Goal: Task Accomplishment & Management: Complete application form

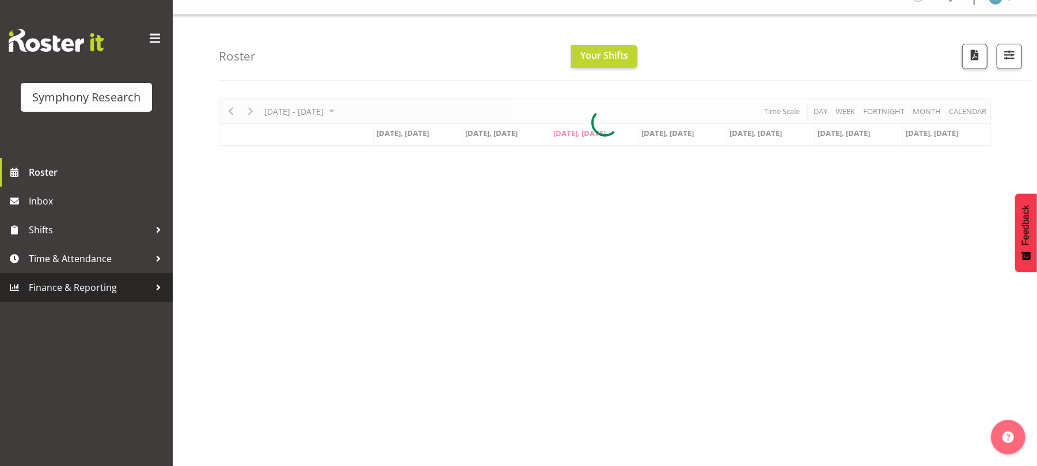
scroll to position [19, 0]
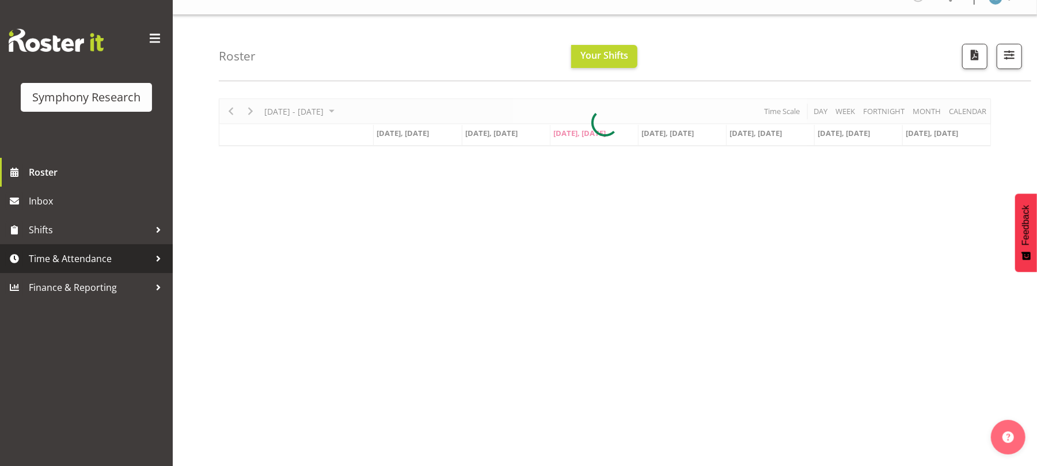
click at [67, 265] on span "Time & Attendance" at bounding box center [89, 258] width 121 height 17
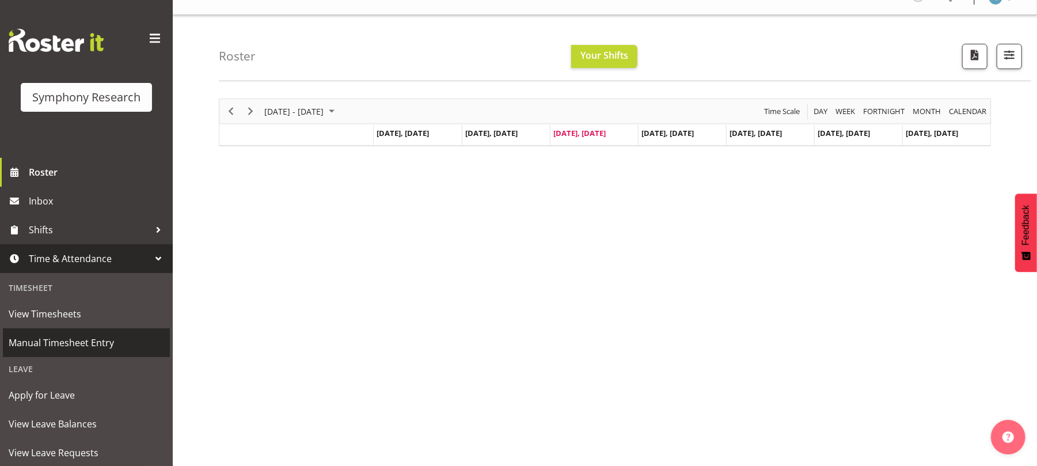
click at [71, 341] on span "Manual Timesheet Entry" at bounding box center [86, 342] width 155 height 17
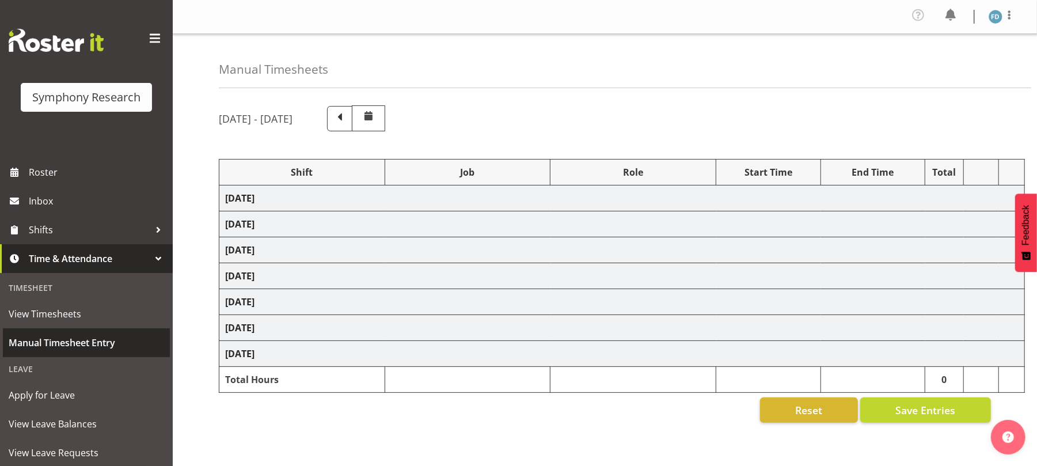
select select "56692"
select select "10499"
select select "47"
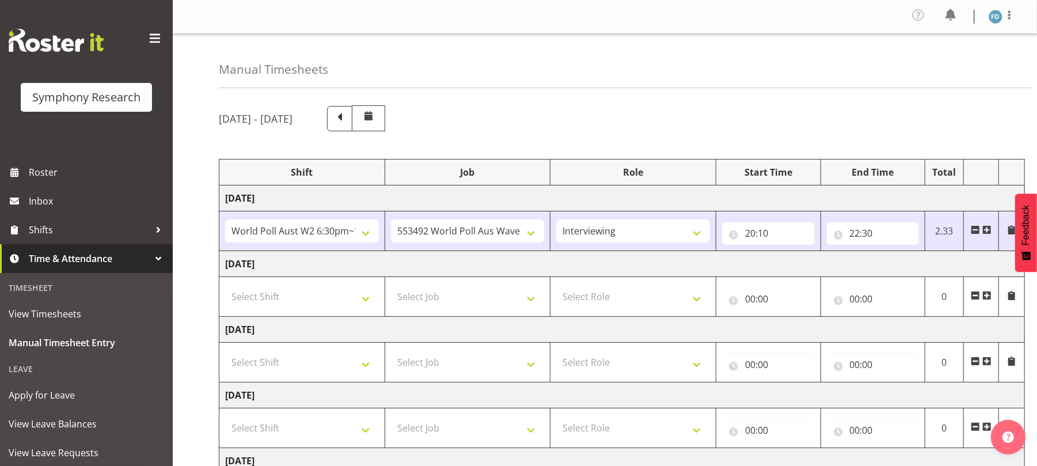
scroll to position [88, 0]
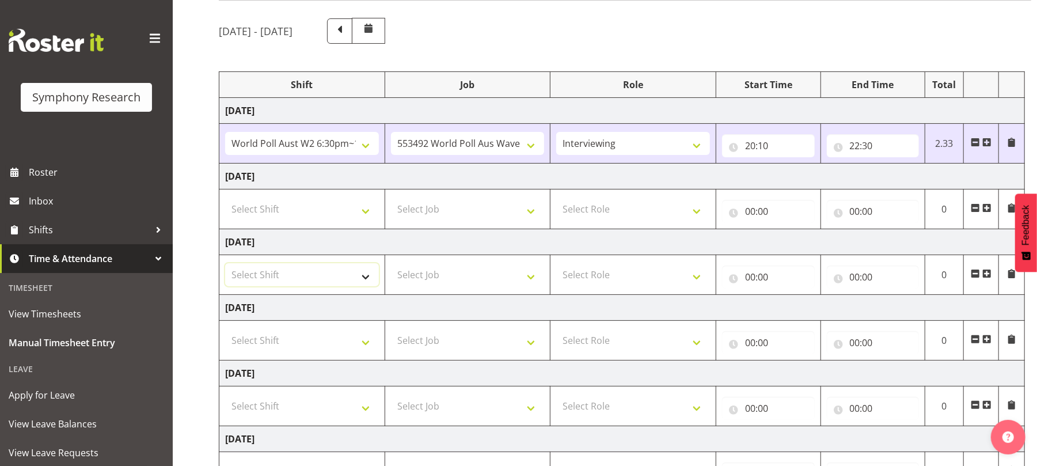
click at [367, 279] on select "Select Shift !!Weekend Residential (Roster IT Shift Label) *Business 9/10am ~ 4…" at bounding box center [302, 274] width 154 height 23
select select "41604"
click at [225, 266] on select "Select Shift !!Weekend Residential (Roster IT Shift Label) *Business 9/10am ~ 4…" at bounding box center [302, 274] width 154 height 23
click at [538, 279] on select "Select Job 550060 IF Admin 553492 World Poll Aus Wave 2 Main 2025 553493 World …" at bounding box center [468, 274] width 154 height 23
select select "10527"
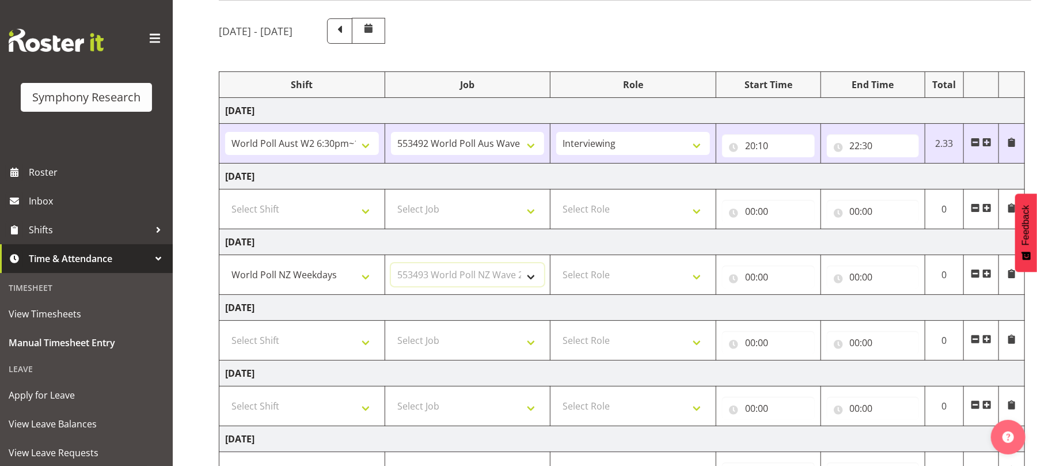
click at [391, 266] on select "Select Job 550060 IF Admin 553492 World Poll Aus Wave 2 Main 2025 553493 World …" at bounding box center [468, 274] width 154 height 23
click at [693, 284] on select "Select Role Briefing Interviewing" at bounding box center [633, 274] width 154 height 23
select select "47"
click at [556, 266] on select "Select Role Briefing Interviewing" at bounding box center [633, 274] width 154 height 23
click at [751, 275] on input "00:00" at bounding box center [768, 276] width 93 height 23
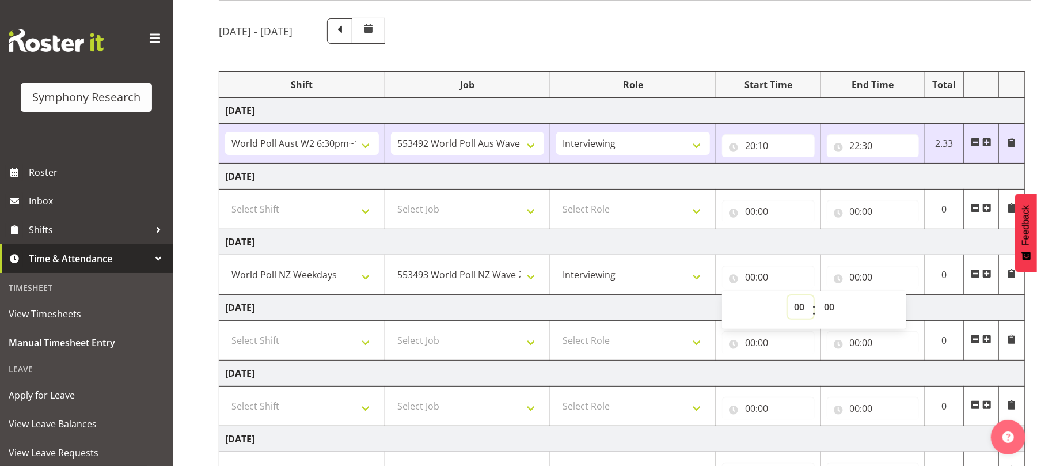
click at [802, 305] on select "00 01 02 03 04 05 06 07 08 09 10 11 12 13 14 15 16 17 18 19 20 21 22 23" at bounding box center [801, 306] width 26 height 23
select select "17"
click at [788, 298] on select "00 01 02 03 04 05 06 07 08 09 10 11 12 13 14 15 16 17 18 19 20 21 22 23" at bounding box center [801, 306] width 26 height 23
type input "17:00"
drag, startPoint x: 830, startPoint y: 313, endPoint x: 832, endPoint y: 261, distance: 52.4
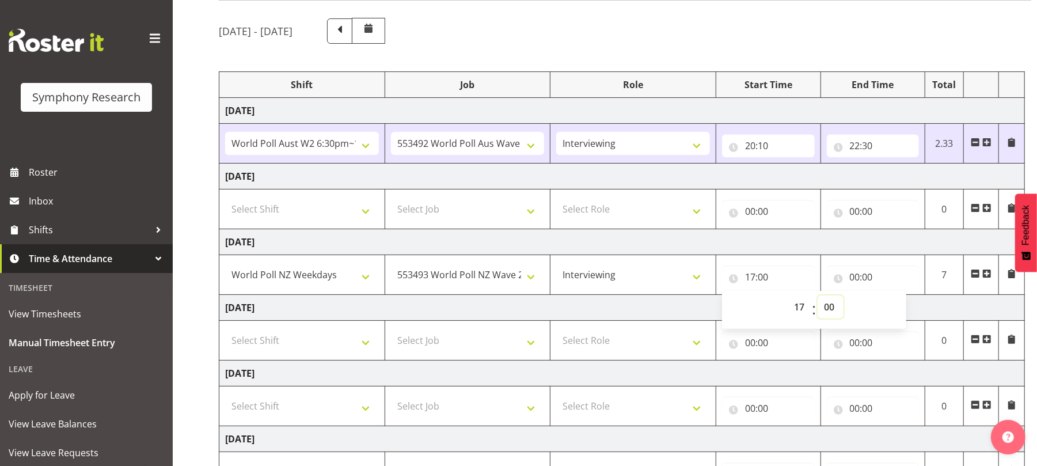
click at [832, 261] on tr "!!Weekend Residential (Roster IT Shift Label) *Business 9/10am ~ 4:30pm *Busine…" at bounding box center [621, 275] width 805 height 40
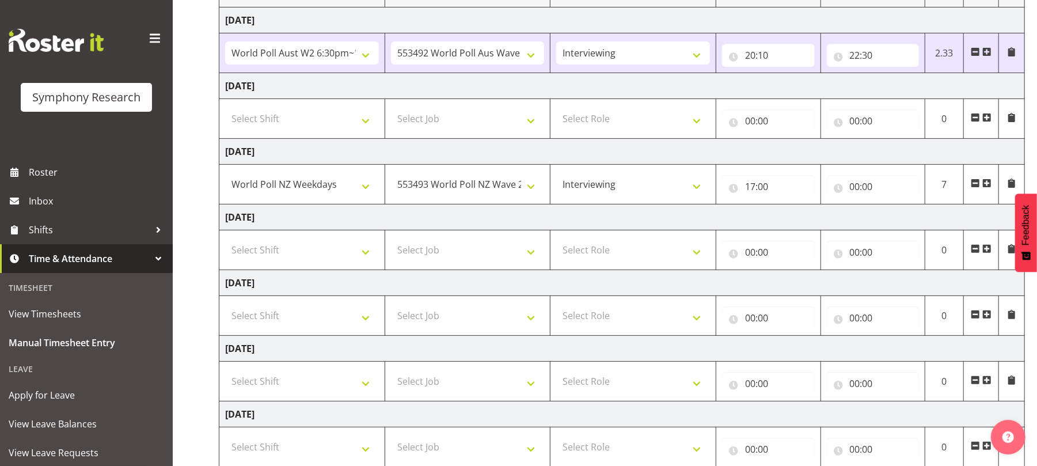
scroll to position [178, 0]
click at [762, 185] on input "17:00" at bounding box center [768, 185] width 93 height 23
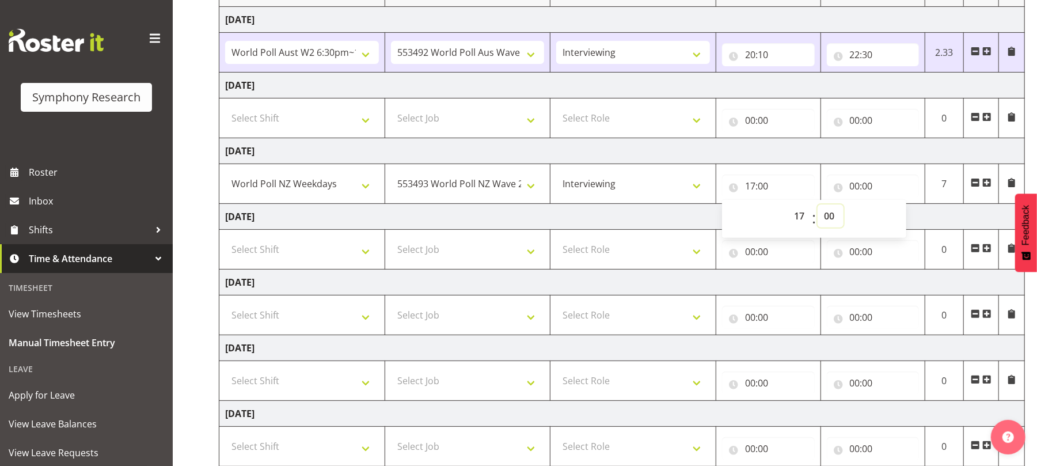
click at [821, 215] on select "00 01 02 03 04 05 06 07 08 09 10 11 12 13 14 15 16 17 18 19 20 21 22 23 24 25 2…" at bounding box center [831, 215] width 26 height 23
select select "45"
click at [818, 207] on select "00 01 02 03 04 05 06 07 08 09 10 11 12 13 14 15 16 17 18 19 20 21 22 23 24 25 2…" at bounding box center [831, 215] width 26 height 23
type input "17:45"
click at [853, 192] on input "00:00" at bounding box center [873, 185] width 93 height 23
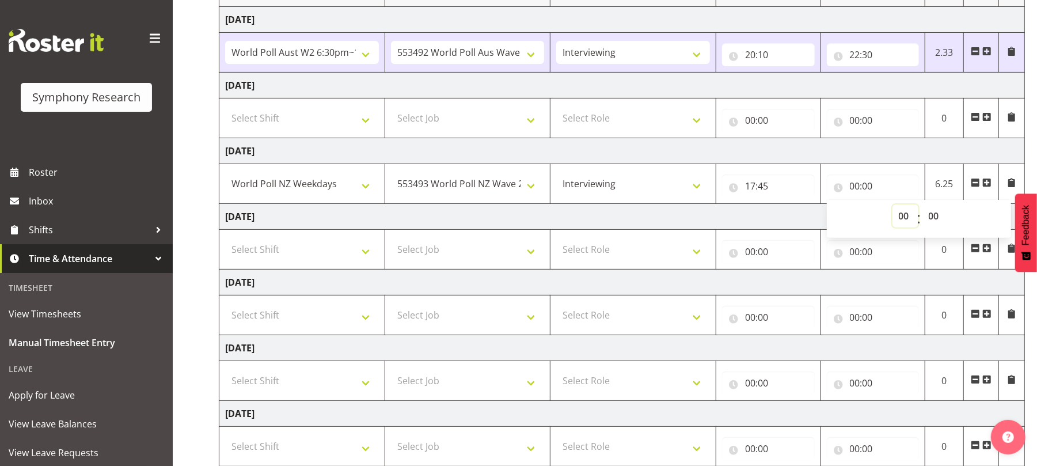
click at [903, 216] on select "00 01 02 03 04 05 06 07 08 09 10 11 12 13 14 15 16 17 18 19 20 21 22 23" at bounding box center [905, 215] width 26 height 23
select select "18"
click at [892, 207] on select "00 01 02 03 04 05 06 07 08 09 10 11 12 13 14 15 16 17 18 19 20 21 22 23" at bounding box center [905, 215] width 26 height 23
type input "18:00"
drag, startPoint x: 934, startPoint y: 216, endPoint x: 935, endPoint y: 173, distance: 43.8
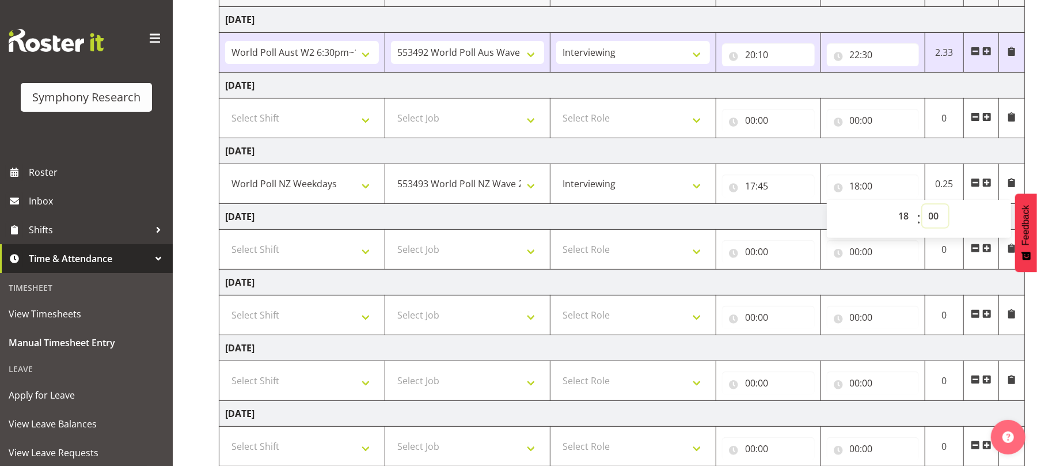
click at [935, 173] on tr "!!Weekend Residential (Roster IT Shift Label) *Business 9/10am ~ 4:30pm *Busine…" at bounding box center [621, 184] width 805 height 40
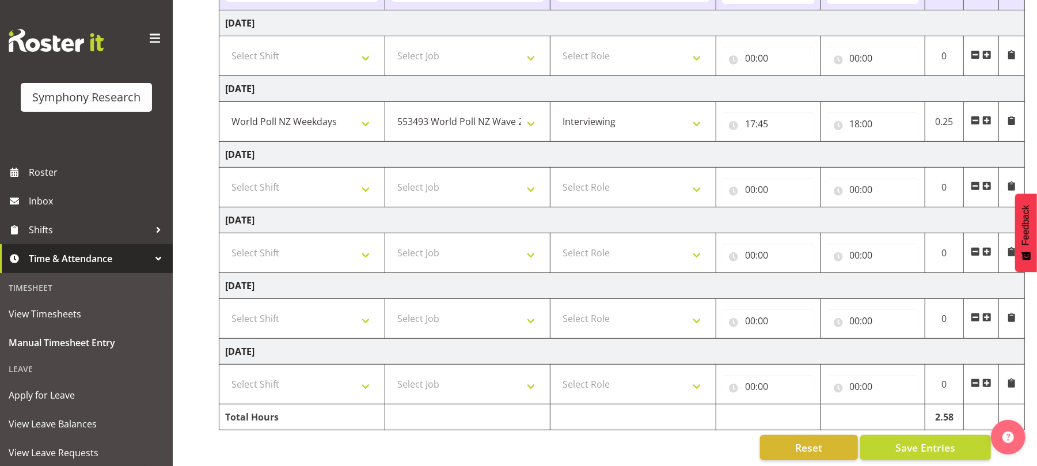
scroll to position [242, 0]
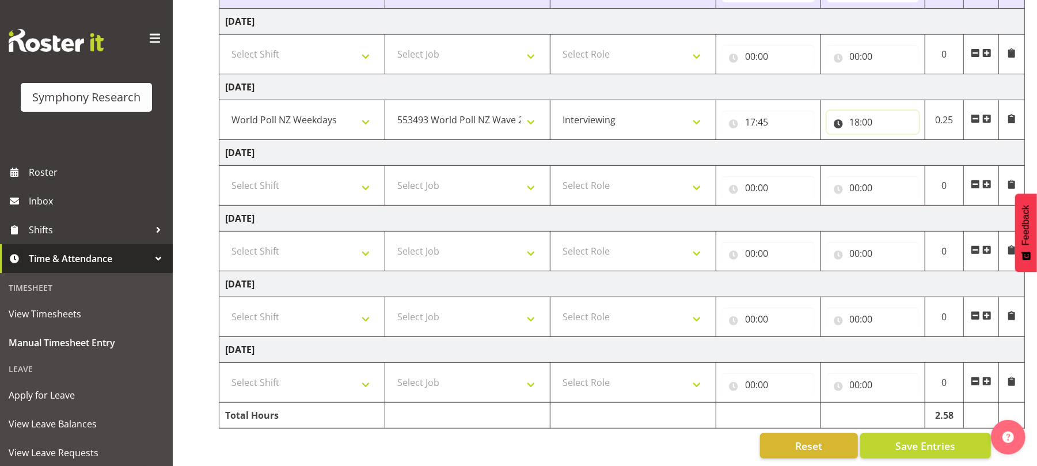
click at [871, 126] on input "18:00" at bounding box center [873, 122] width 93 height 23
click at [933, 153] on select "00 01 02 03 04 05 06 07 08 09 10 11 12 13 14 15 16 17 18 19 20 21 22 23 24 25 2…" at bounding box center [935, 151] width 26 height 23
select select "50"
click at [922, 143] on select "00 01 02 03 04 05 06 07 08 09 10 11 12 13 14 15 16 17 18 19 20 21 22 23 24 25 2…" at bounding box center [935, 151] width 26 height 23
type input "18:50"
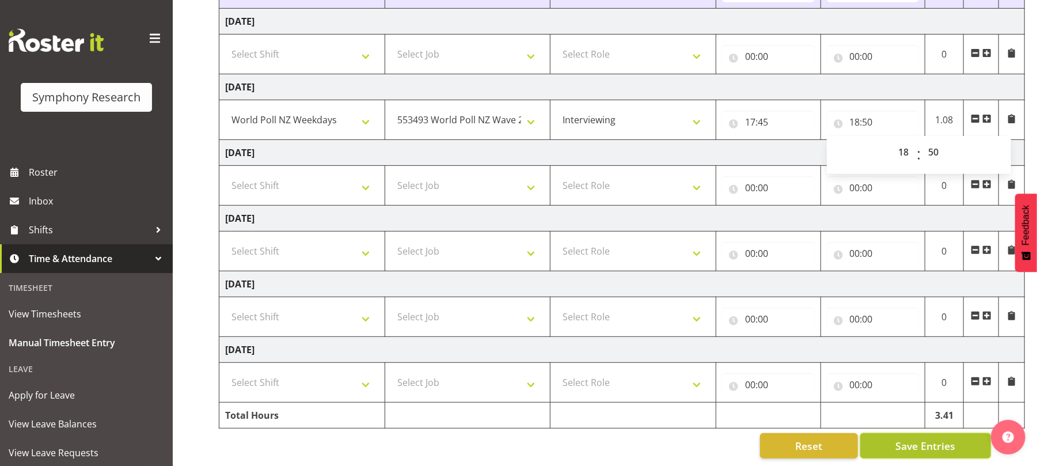
click at [903, 448] on span "Save Entries" at bounding box center [925, 445] width 60 height 15
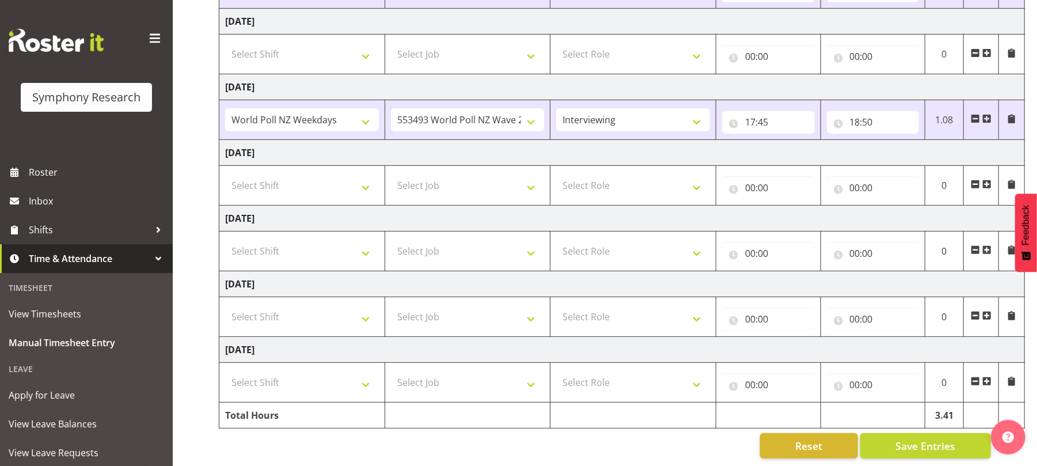
click at [986, 120] on span at bounding box center [986, 118] width 9 height 9
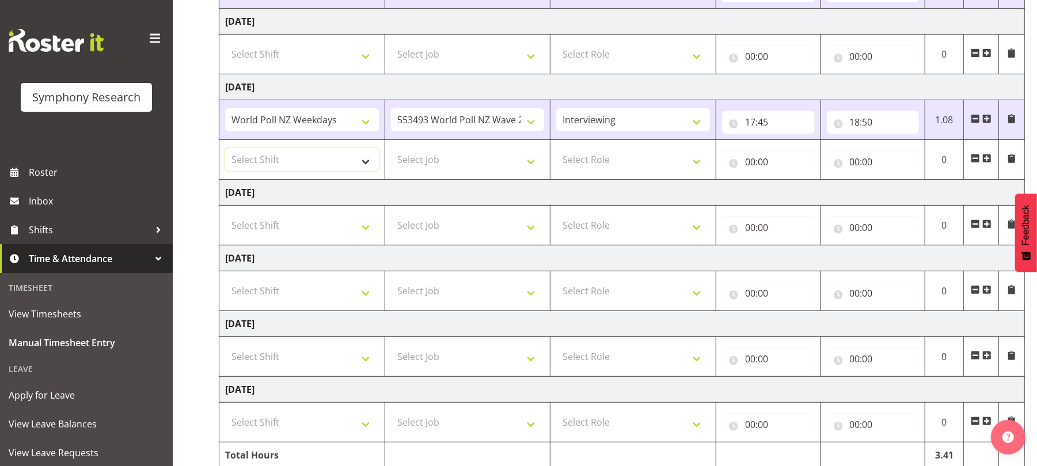
click at [372, 162] on select "Select Shift !!Weekend Residential (Roster IT Shift Label) *Business 9/10am ~ 4…" at bounding box center [302, 159] width 154 height 23
select select "56692"
click at [225, 151] on select "Select Shift !!Weekend Residential (Roster IT Shift Label) *Business 9/10am ~ 4…" at bounding box center [302, 159] width 154 height 23
click at [538, 162] on select "Select Job 550060 IF Admin 553492 World Poll Aus Wave 2 Main 2025 553493 World …" at bounding box center [468, 159] width 154 height 23
select select "10499"
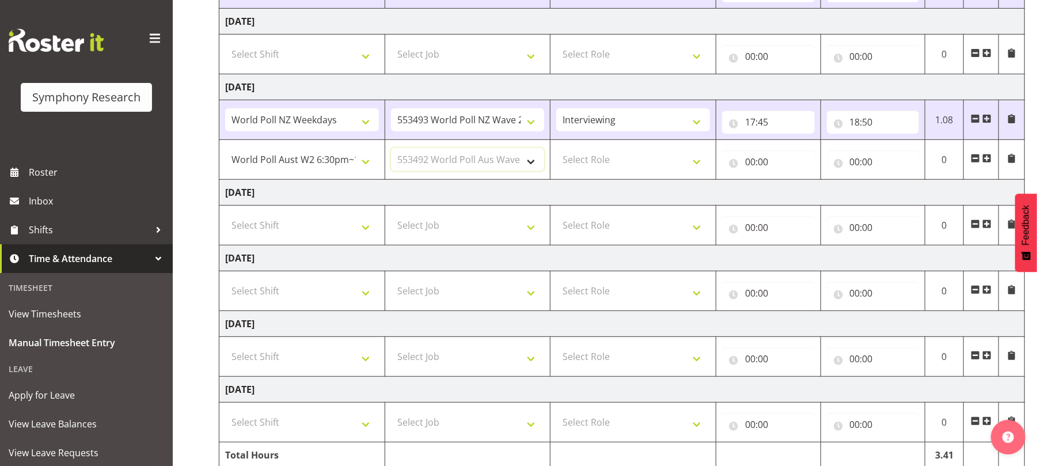
click at [391, 151] on select "Select Job 550060 IF Admin 553492 World Poll Aus Wave 2 Main 2025 553493 World …" at bounding box center [468, 159] width 154 height 23
click at [691, 162] on select "Select Role Briefing Interviewing" at bounding box center [633, 159] width 154 height 23
select select "47"
click at [556, 151] on select "Select Role Briefing Interviewing" at bounding box center [633, 159] width 154 height 23
click at [751, 164] on input "00:00" at bounding box center [768, 161] width 93 height 23
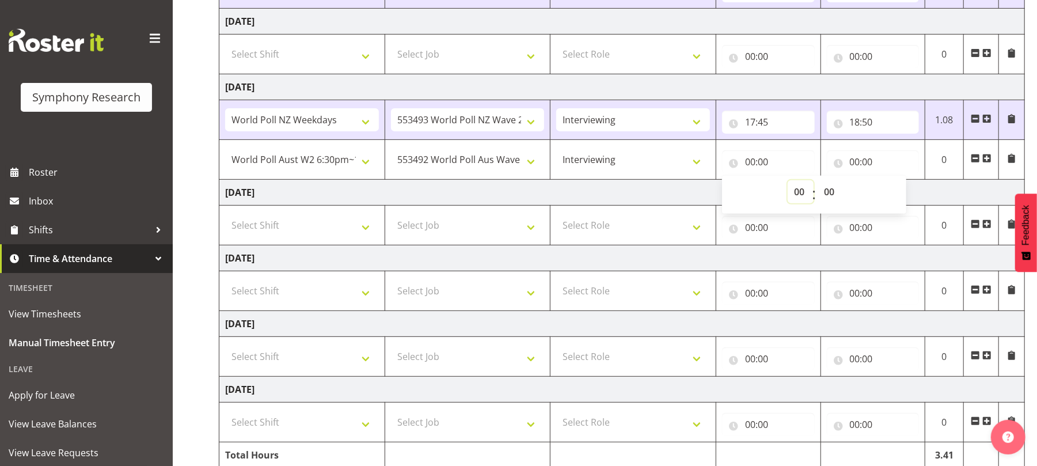
click at [799, 190] on select "00 01 02 03 04 05 06 07 08 09 10 11 12 13 14 15 16 17 18 19 20 21 22 23" at bounding box center [801, 191] width 26 height 23
select select "18"
click at [788, 183] on select "00 01 02 03 04 05 06 07 08 09 10 11 12 13 14 15 16 17 18 19 20 21 22 23" at bounding box center [801, 191] width 26 height 23
type input "18:00"
drag, startPoint x: 826, startPoint y: 189, endPoint x: 826, endPoint y: 135, distance: 54.1
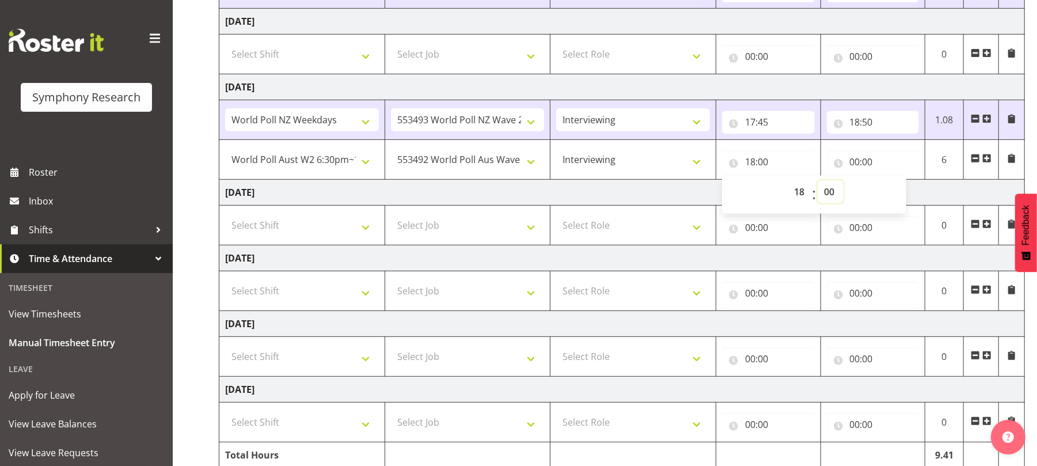
click at [826, 135] on tbody "Monday 25th August 2025 !!Weekend Residential (Roster IT Shift Label) *Business…" at bounding box center [621, 205] width 805 height 525
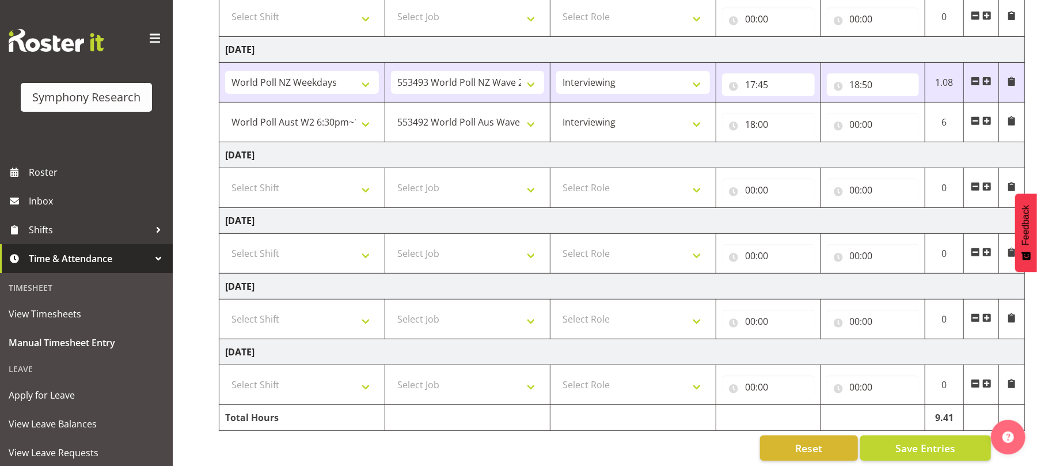
scroll to position [281, 0]
click at [769, 130] on input "18:00" at bounding box center [768, 123] width 93 height 23
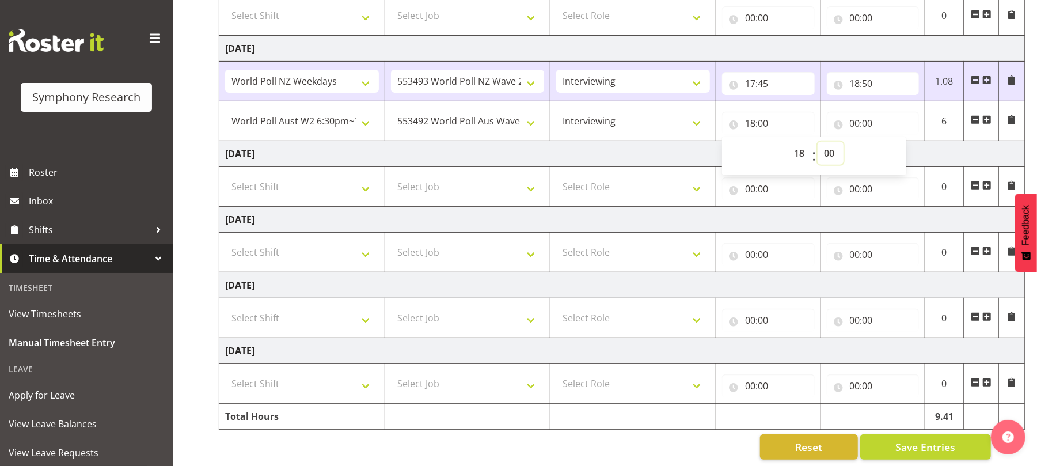
click at [827, 150] on select "00 01 02 03 04 05 06 07 08 09 10 11 12 13 14 15 16 17 18 19 20 21 22 23 24 25 2…" at bounding box center [831, 153] width 26 height 23
select select "50"
click at [818, 145] on select "00 01 02 03 04 05 06 07 08 09 10 11 12 13 14 15 16 17 18 19 20 21 22 23 24 25 2…" at bounding box center [831, 153] width 26 height 23
type input "18:50"
click at [853, 129] on input "00:00" at bounding box center [873, 123] width 93 height 23
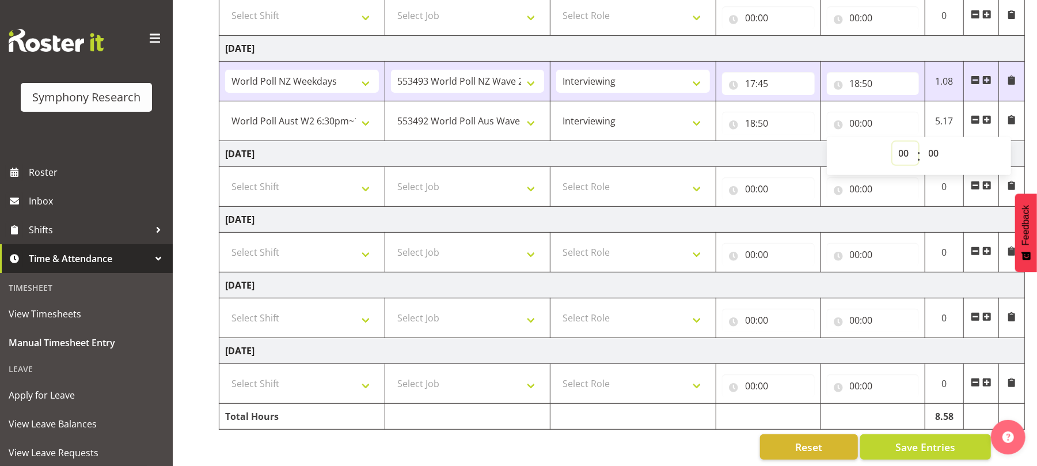
click at [901, 157] on select "00 01 02 03 04 05 06 07 08 09 10 11 12 13 14 15 16 17 18 19 20 21 22 23" at bounding box center [905, 153] width 26 height 23
select select "20"
click at [892, 145] on select "00 01 02 03 04 05 06 07 08 09 10 11 12 13 14 15 16 17 18 19 20 21 22 23" at bounding box center [905, 153] width 26 height 23
type input "20:00"
click at [936, 153] on select "00 01 02 03 04 05 06 07 08 09 10 11 12 13 14 15 16 17 18 19 20 21 22 23 24 25 2…" at bounding box center [935, 153] width 26 height 23
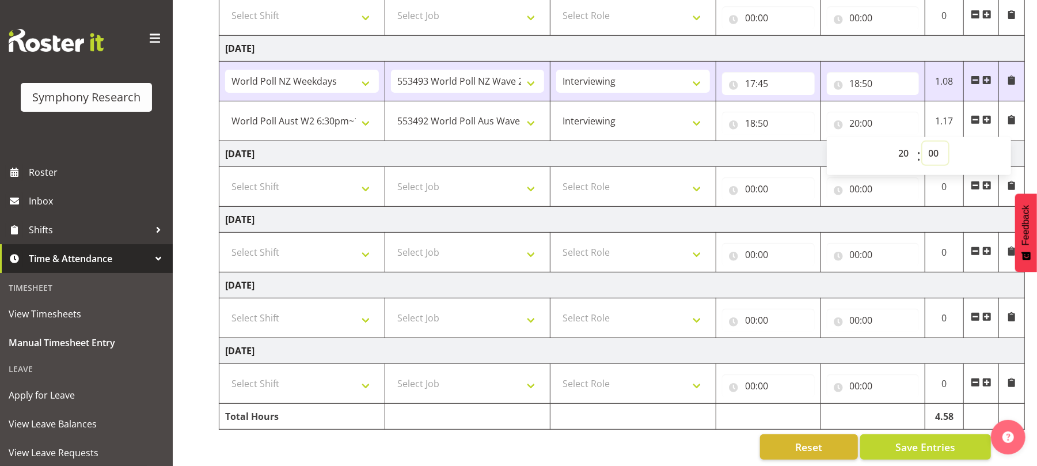
select select "50"
click at [922, 145] on select "00 01 02 03 04 05 06 07 08 09 10 11 12 13 14 15 16 17 18 19 20 21 22 23 24 25 2…" at bounding box center [935, 153] width 26 height 23
type input "20:50"
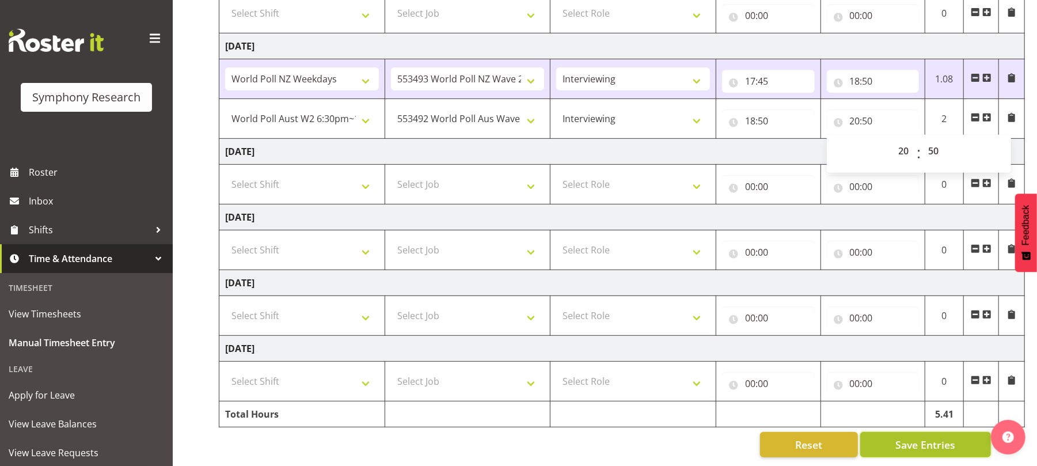
click at [910, 437] on span "Save Entries" at bounding box center [925, 444] width 60 height 15
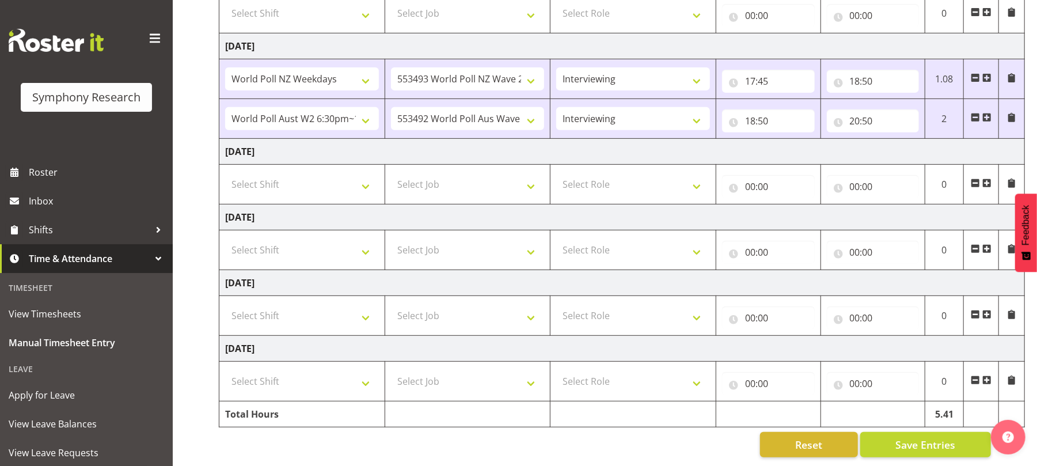
click at [987, 113] on span at bounding box center [986, 117] width 9 height 9
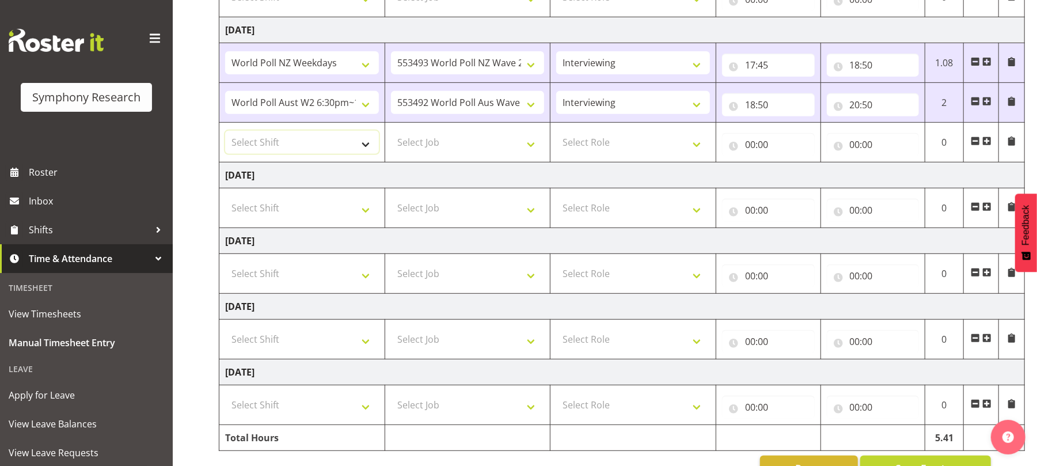
click at [366, 142] on select "Select Shift !!Weekend Residential (Roster IT Shift Label) *Business 9/10am ~ 4…" at bounding box center [302, 142] width 154 height 23
select select "56692"
click at [225, 134] on select "Select Shift !!Weekend Residential (Roster IT Shift Label) *Business 9/10am ~ 4…" at bounding box center [302, 142] width 154 height 23
click at [531, 148] on select "Select Job 550060 IF Admin 553492 World Poll Aus Wave 2 Main 2025 553493 World …" at bounding box center [468, 142] width 154 height 23
select select "10499"
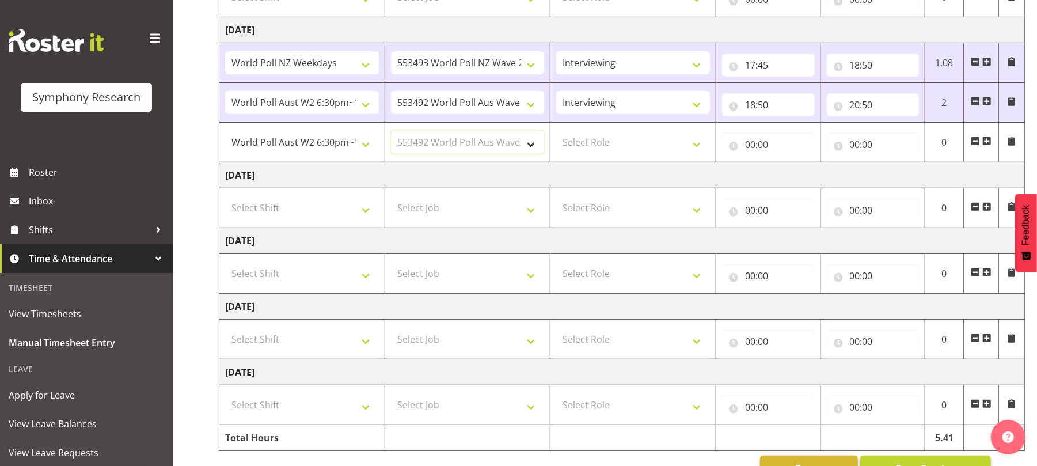
click at [391, 134] on select "Select Job 550060 IF Admin 553492 World Poll Aus Wave 2 Main 2025 553493 World …" at bounding box center [468, 142] width 154 height 23
click at [697, 146] on select "Select Role Briefing Interviewing" at bounding box center [633, 142] width 154 height 23
select select "47"
click at [556, 134] on select "Select Role Briefing Interviewing" at bounding box center [633, 142] width 154 height 23
click at [752, 151] on input "00:00" at bounding box center [768, 144] width 93 height 23
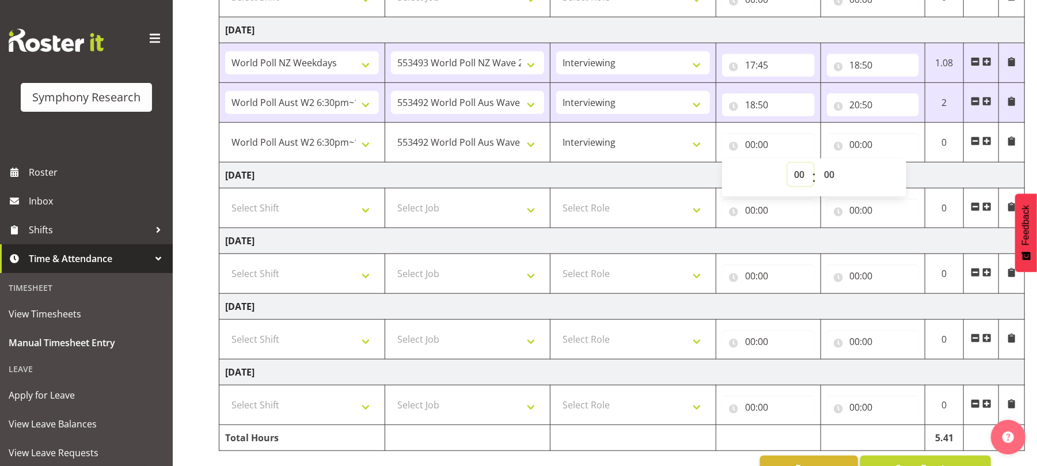
click at [796, 177] on select "00 01 02 03 04 05 06 07 08 09 10 11 12 13 14 15 16 17 18 19 20 21 22 23" at bounding box center [801, 174] width 26 height 23
select select "20"
click at [788, 166] on select "00 01 02 03 04 05 06 07 08 09 10 11 12 13 14 15 16 17 18 19 20 21 22 23" at bounding box center [801, 174] width 26 height 23
type input "20:00"
click at [830, 175] on select "00 01 02 03 04 05 06 07 08 09 10 11 12 13 14 15 16 17 18 19 20 21 22 23 24 25 2…" at bounding box center [831, 174] width 26 height 23
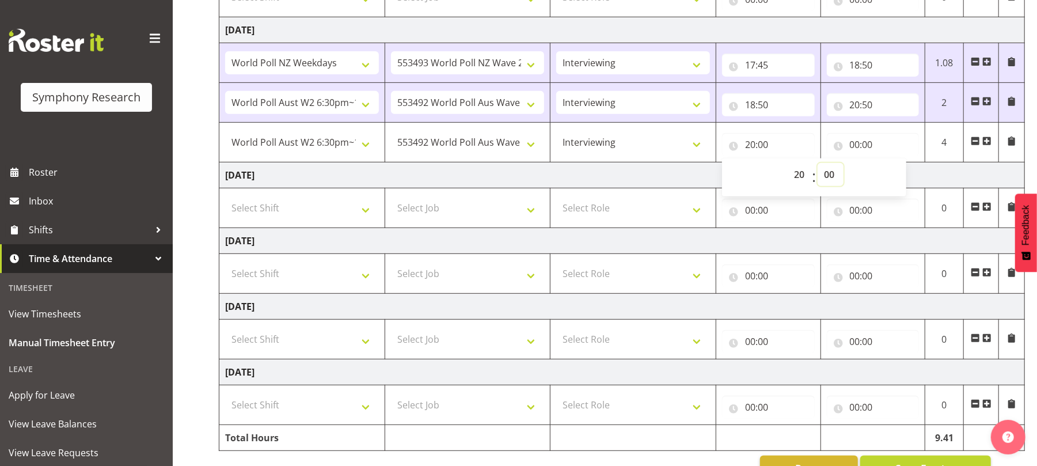
select select "20"
click at [818, 166] on select "00 01 02 03 04 05 06 07 08 09 10 11 12 13 14 15 16 17 18 19 20 21 22 23 24 25 2…" at bounding box center [831, 174] width 26 height 23
type input "20:20"
click at [807, 182] on select "00 01 02 03 04 05 06 07 08 09 10 11 12 13 14 15 16 17 18 19 20 21 22 23" at bounding box center [801, 174] width 26 height 23
select select "21"
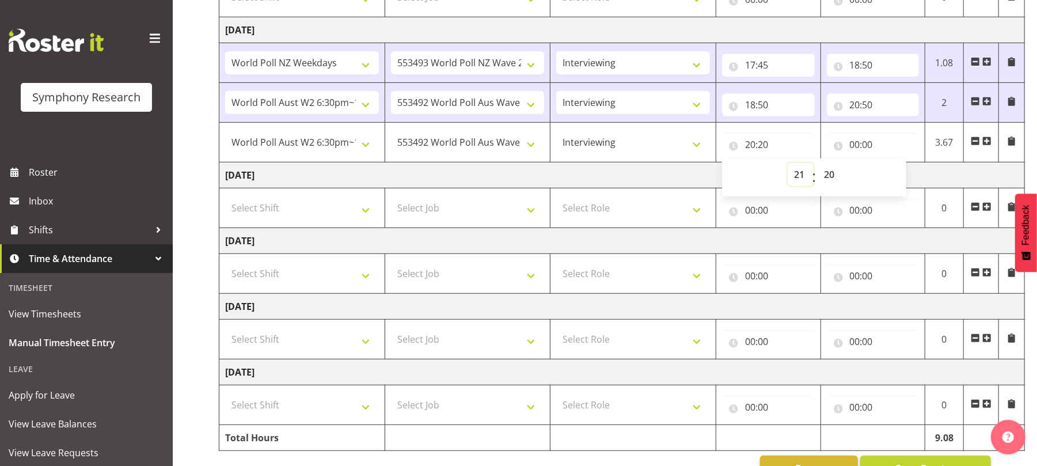
click at [788, 166] on select "00 01 02 03 04 05 06 07 08 09 10 11 12 13 14 15 16 17 18 19 20 21 22 23" at bounding box center [801, 174] width 26 height 23
type input "21:20"
click at [830, 174] on select "00 01 02 03 04 05 06 07 08 09 10 11 12 13 14 15 16 17 18 19 20 21 22 23 24 25 2…" at bounding box center [831, 174] width 26 height 23
click at [852, 148] on input "00:00" at bounding box center [873, 144] width 93 height 23
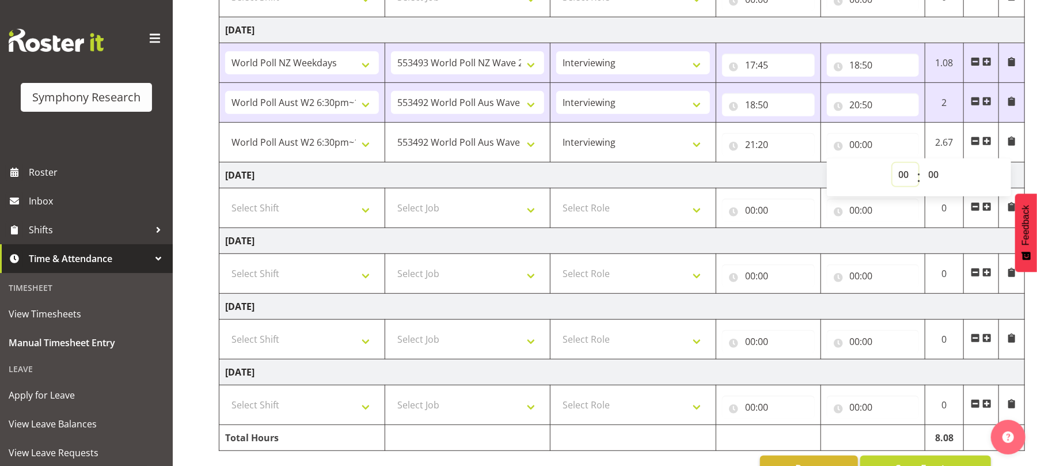
click at [900, 177] on select "00 01 02 03 04 05 06 07 08 09 10 11 12 13 14 15 16 17 18 19 20 21 22 23" at bounding box center [905, 174] width 26 height 23
select select "21"
click at [892, 166] on select "00 01 02 03 04 05 06 07 08 09 10 11 12 13 14 15 16 17 18 19 20 21 22 23" at bounding box center [905, 174] width 26 height 23
type input "21:00"
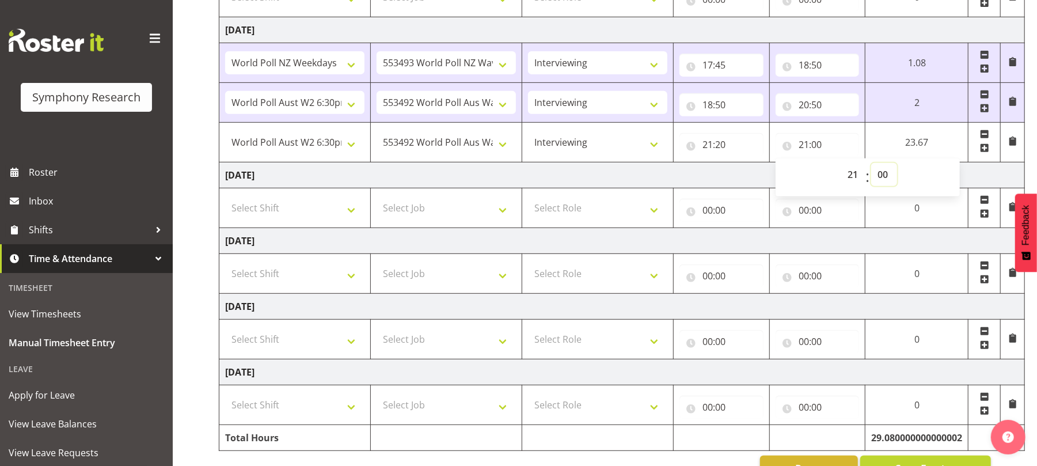
click at [879, 176] on select "00 01 02 03 04 05 06 07 08 09 10 11 12 13 14 15 16 17 18 19 20 21 22 23 24 25 2…" at bounding box center [884, 174] width 26 height 23
select select "30"
click at [897, 166] on select "00 01 02 03 04 05 06 07 08 09 10 11 12 13 14 15 16 17 18 19 20 21 22 23 24 25 2…" at bounding box center [884, 174] width 26 height 23
type input "21:30"
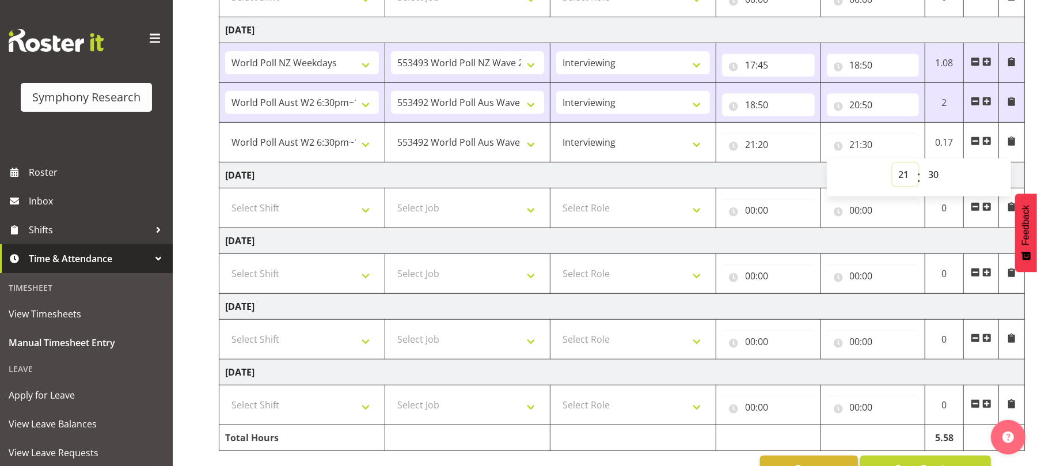
click at [904, 177] on select "00 01 02 03 04 05 06 07 08 09 10 11 12 13 14 15 16 17 18 19 20 21 22 23" at bounding box center [905, 174] width 26 height 23
select select "22"
click at [892, 166] on select "00 01 02 03 04 05 06 07 08 09 10 11 12 13 14 15 16 17 18 19 20 21 22 23" at bounding box center [905, 174] width 26 height 23
type input "22:30"
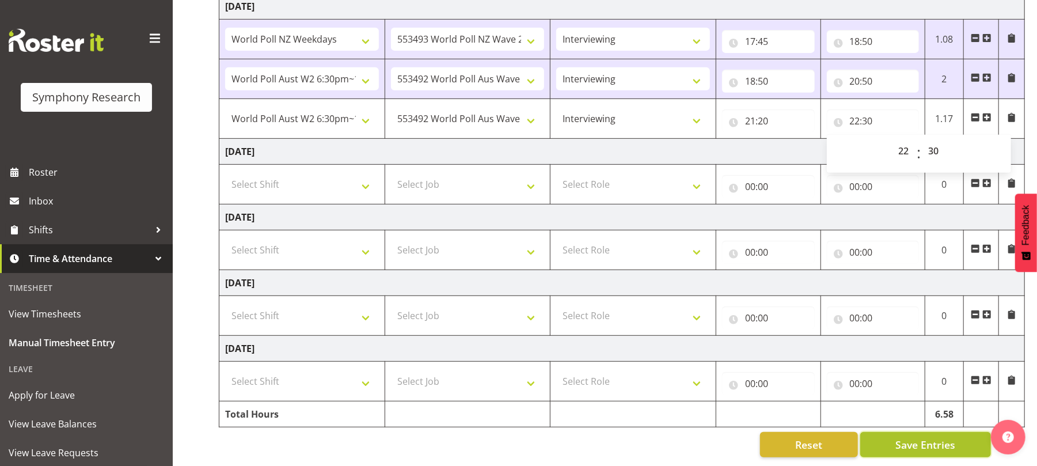
click at [915, 437] on span "Save Entries" at bounding box center [925, 444] width 60 height 15
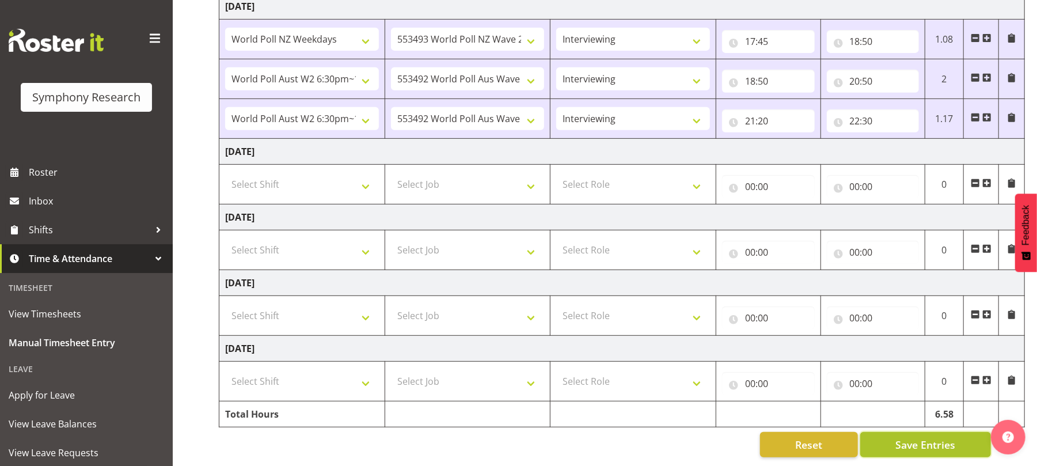
click at [915, 437] on span "Save Entries" at bounding box center [925, 444] width 60 height 15
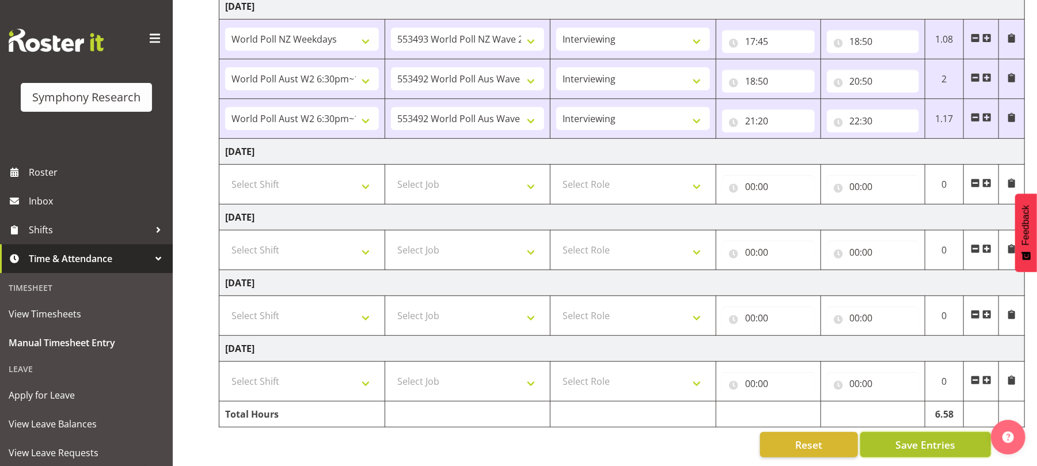
click at [915, 437] on span "Save Entries" at bounding box center [925, 444] width 60 height 15
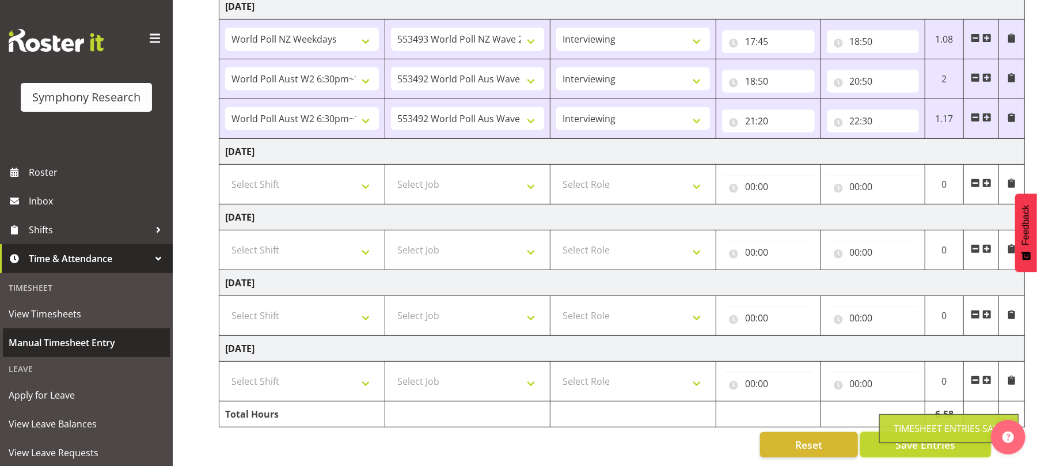
scroll to position [143, 0]
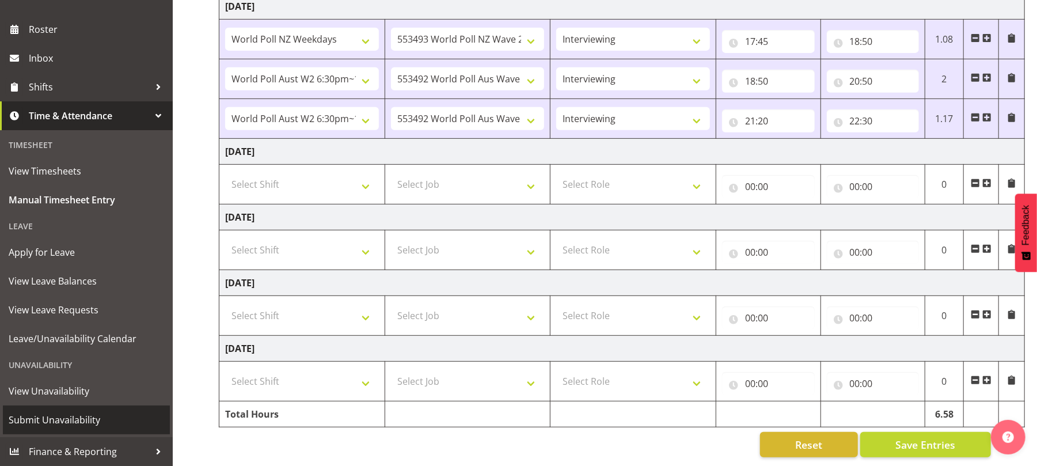
click at [72, 416] on span "Submit Unavailability" at bounding box center [86, 419] width 155 height 17
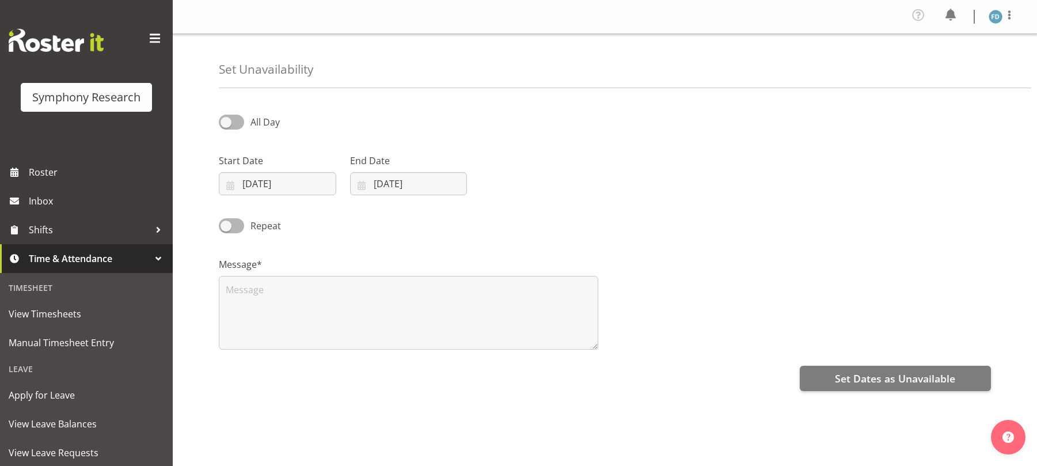
select select "7"
select select "2025"
click at [227, 178] on input "27/08/2025" at bounding box center [277, 183] width 117 height 23
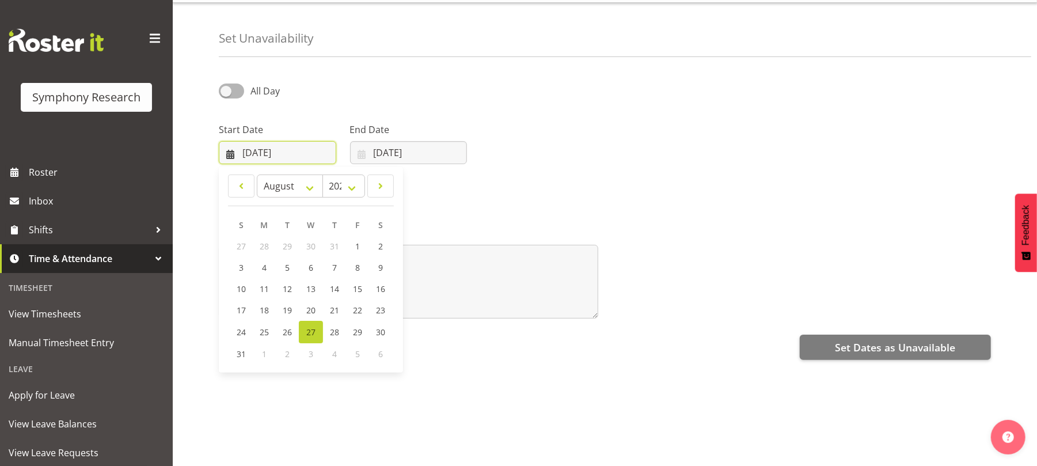
scroll to position [32, 0]
click at [382, 183] on span at bounding box center [381, 185] width 12 height 14
select select "8"
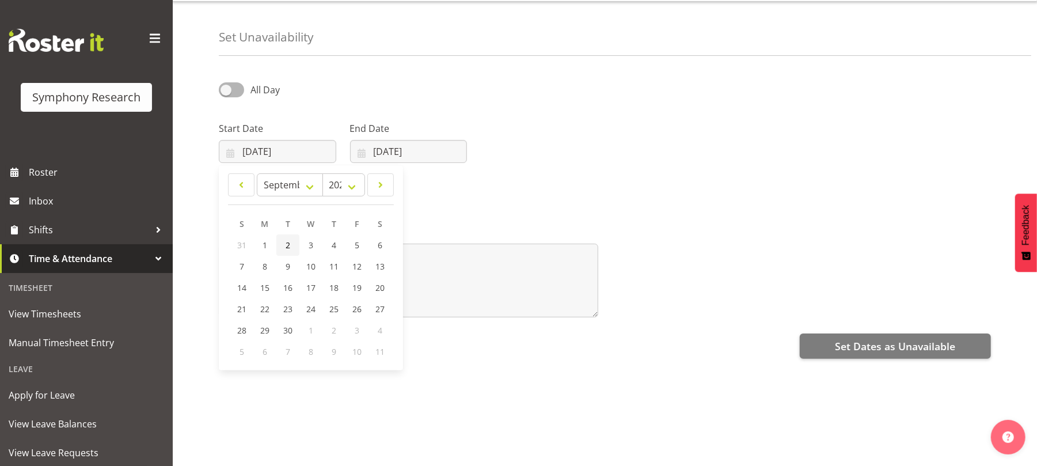
click at [291, 247] on link "2" at bounding box center [287, 244] width 23 height 21
type input "02/09/2025"
click at [362, 148] on input "27/08/2025" at bounding box center [408, 151] width 117 height 23
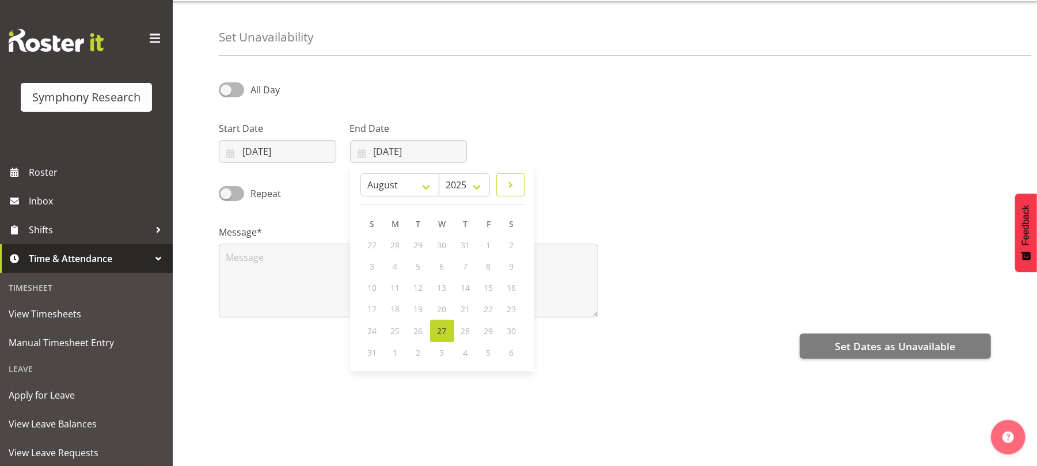
click at [514, 190] on span at bounding box center [511, 185] width 14 height 14
select select "8"
click at [417, 249] on span "2" at bounding box center [419, 245] width 5 height 11
type input "02/09/2025"
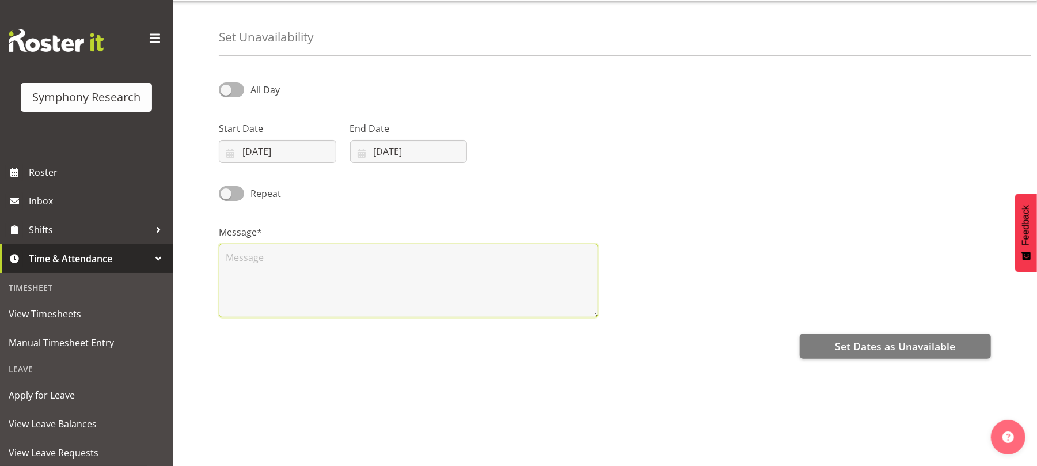
click at [394, 274] on textarea at bounding box center [408, 281] width 379 height 74
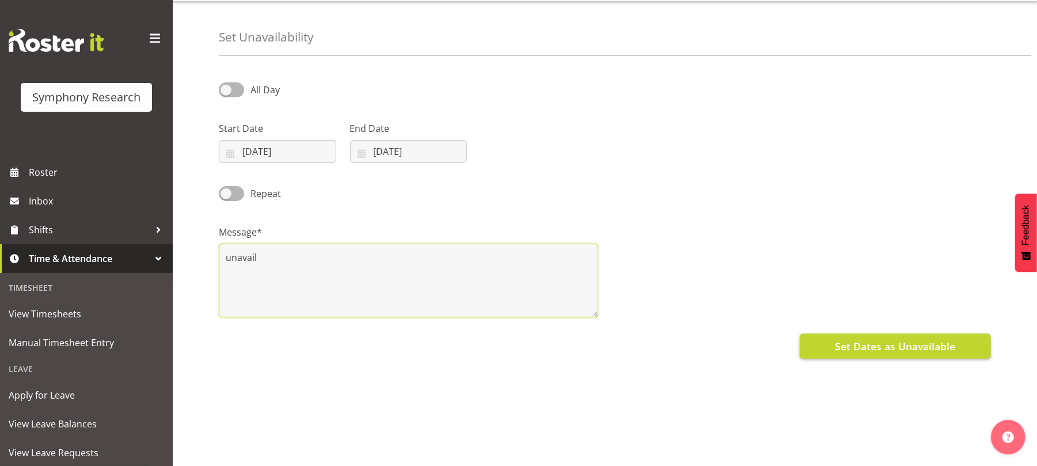
type textarea "unavail"
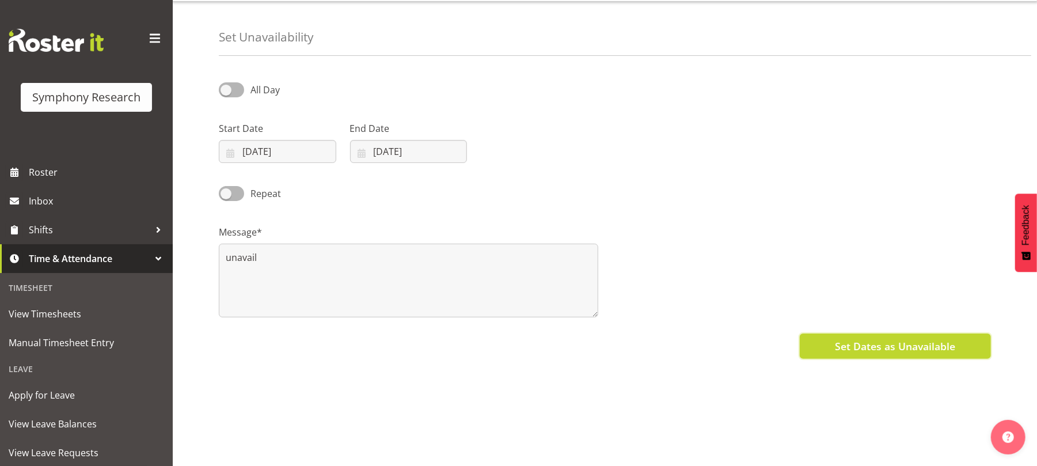
click at [899, 348] on span "Set Dates as Unavailable" at bounding box center [895, 346] width 120 height 15
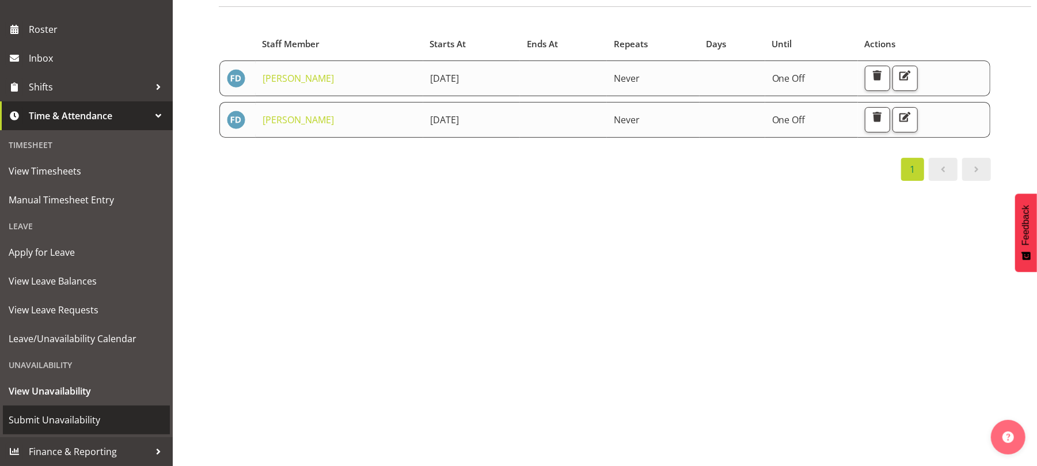
scroll to position [116, 0]
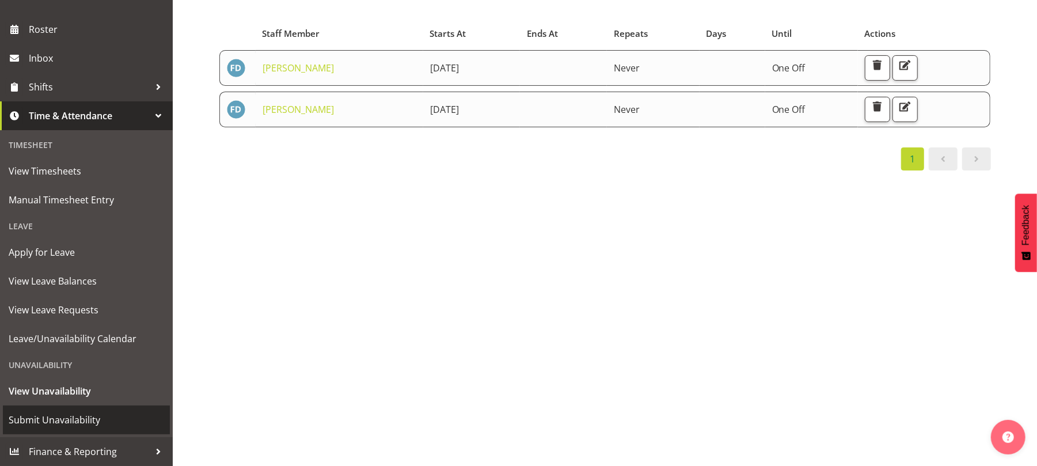
click at [68, 415] on span "Submit Unavailability" at bounding box center [86, 419] width 155 height 17
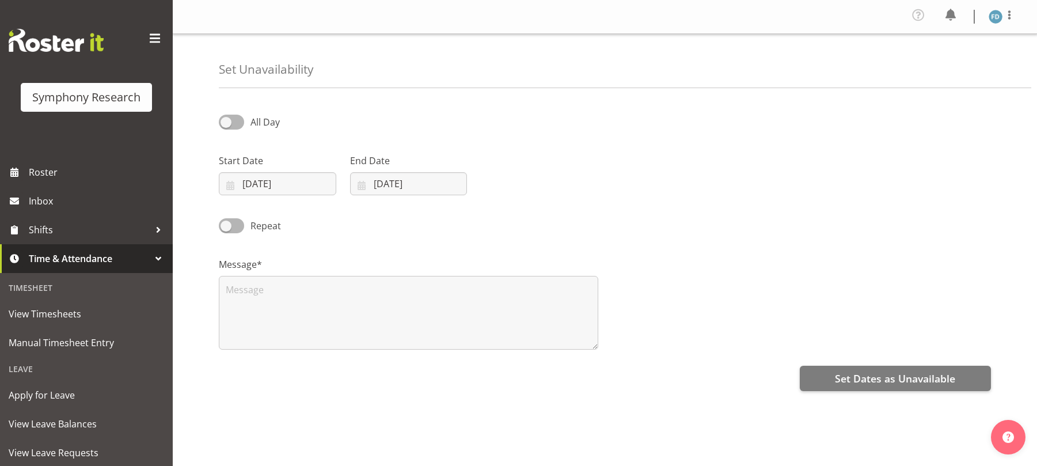
select select "7"
select select "2025"
click at [226, 188] on input "27/08/2025" at bounding box center [277, 183] width 117 height 23
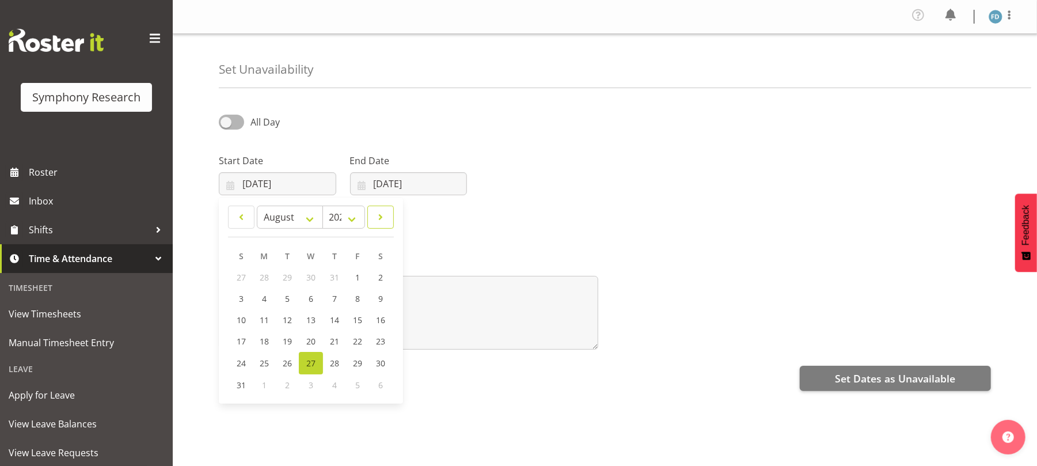
click at [381, 221] on span at bounding box center [381, 217] width 12 height 14
select select "8"
click at [377, 281] on link "6" at bounding box center [379, 277] width 23 height 21
type input "06/09/2025"
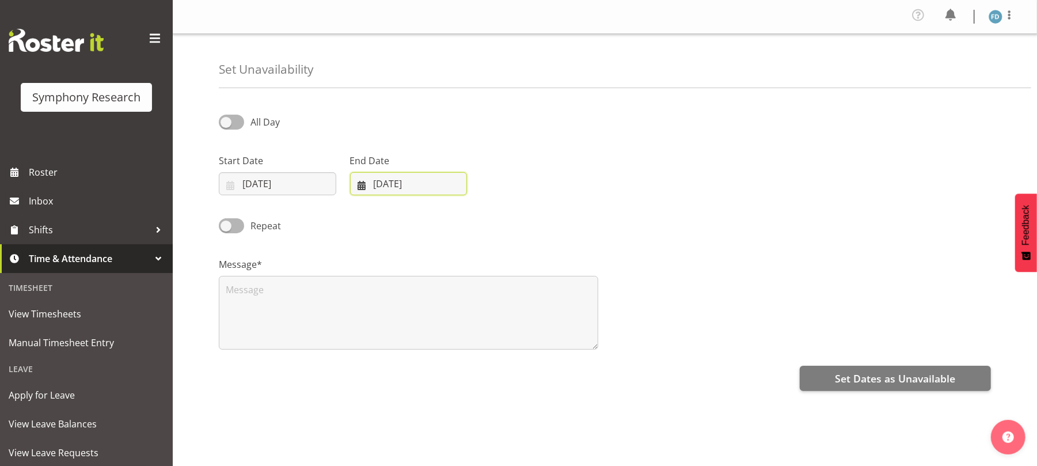
click at [363, 185] on input "27/08/2025" at bounding box center [408, 183] width 117 height 23
click at [510, 221] on span at bounding box center [511, 217] width 14 height 14
select select "8"
click at [510, 275] on span "6" at bounding box center [511, 277] width 5 height 11
type input "06/09/2025"
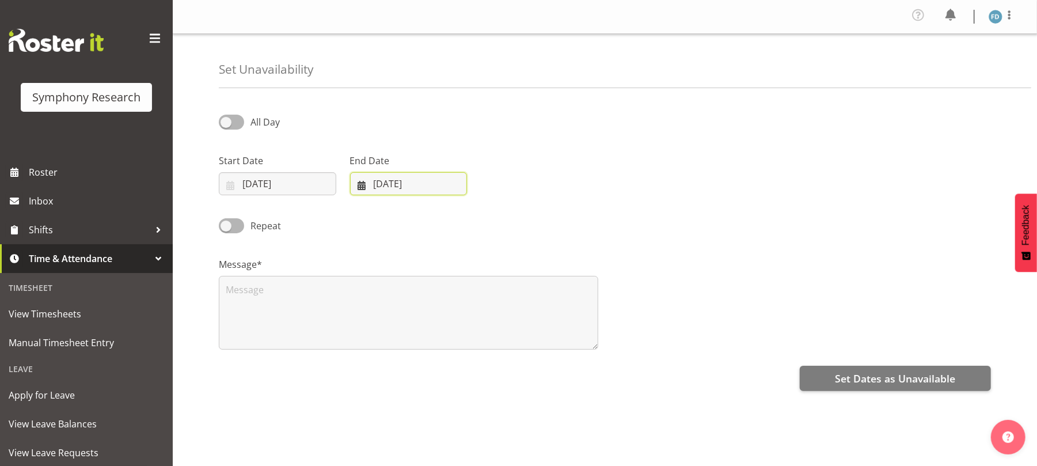
click at [362, 182] on input "06/09/2025" at bounding box center [408, 183] width 117 height 23
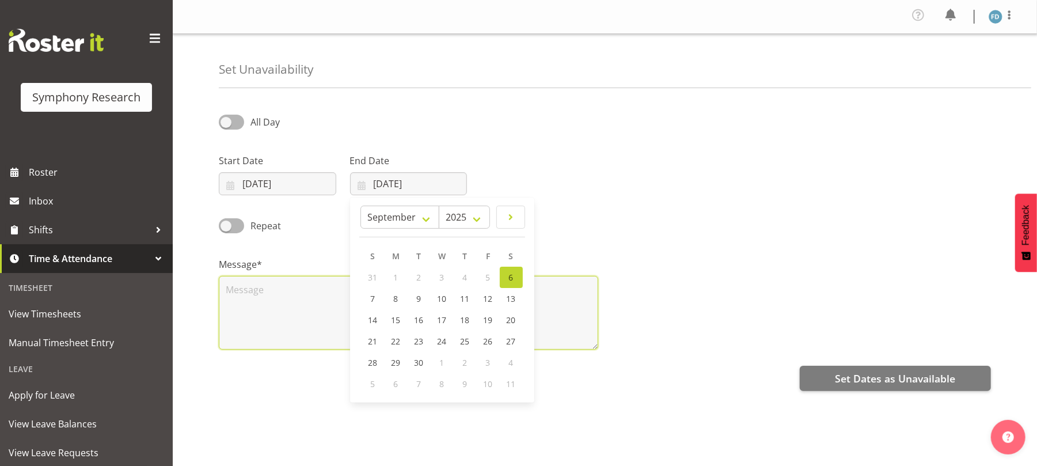
click at [314, 303] on textarea at bounding box center [408, 313] width 379 height 74
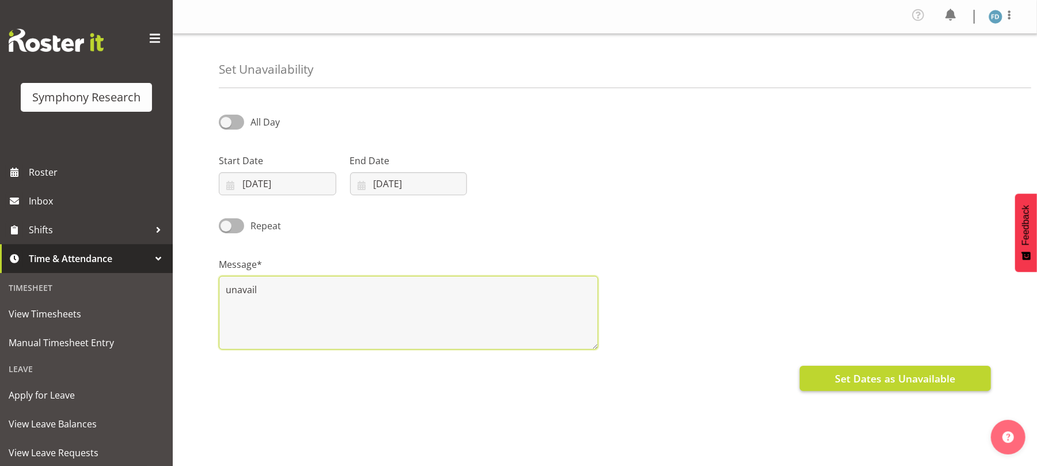
type textarea "unavail"
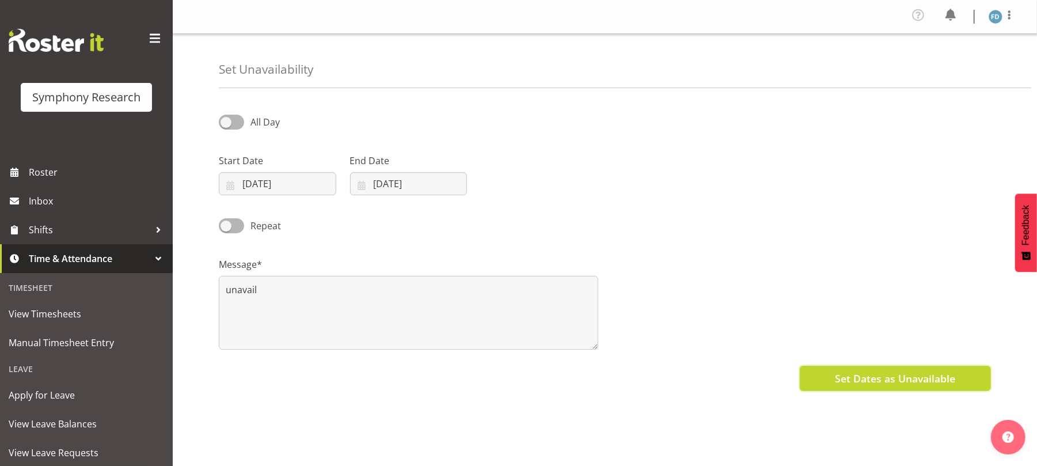
click at [856, 383] on span "Set Dates as Unavailable" at bounding box center [895, 378] width 120 height 15
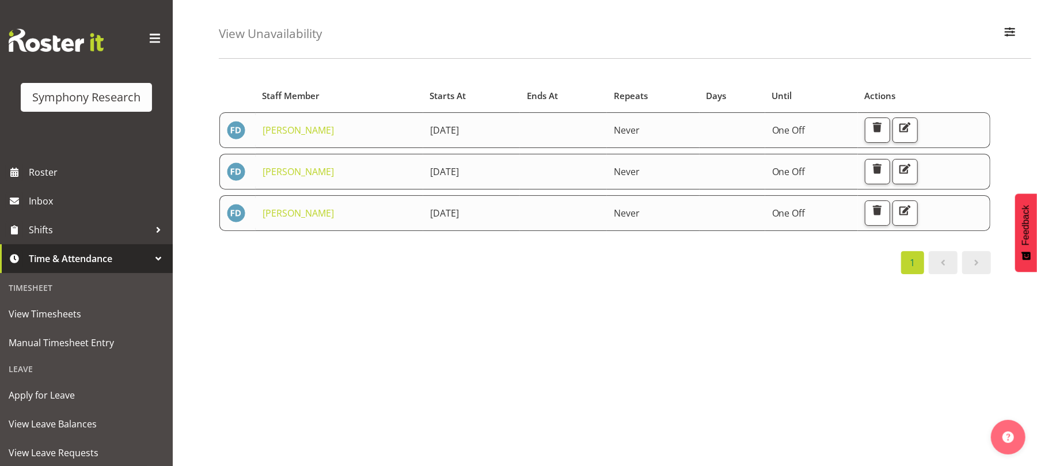
scroll to position [116, 0]
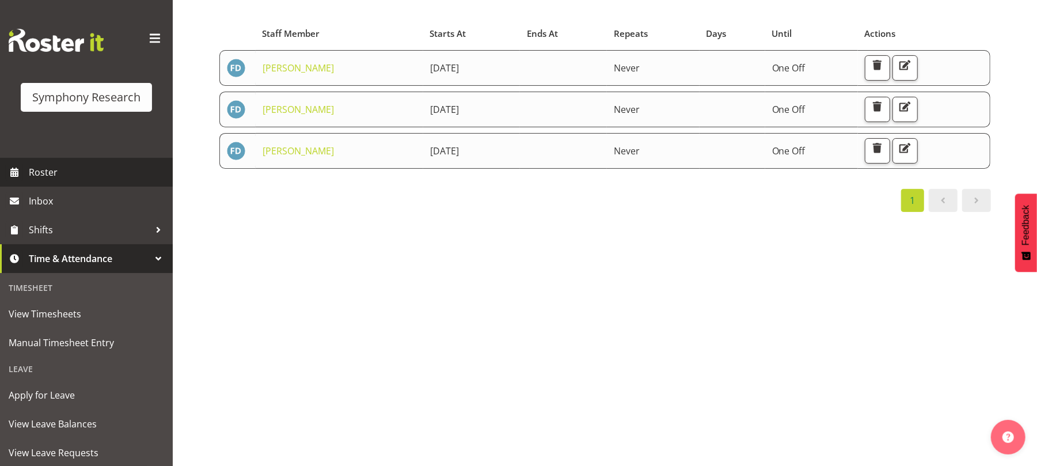
click at [44, 169] on span "Roster" at bounding box center [98, 172] width 138 height 17
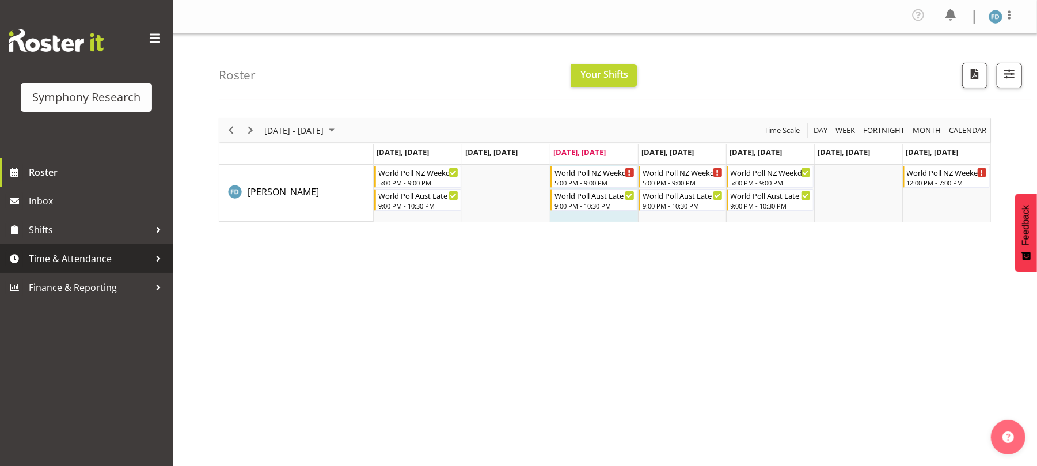
click at [106, 250] on span "Time & Attendance" at bounding box center [89, 258] width 121 height 17
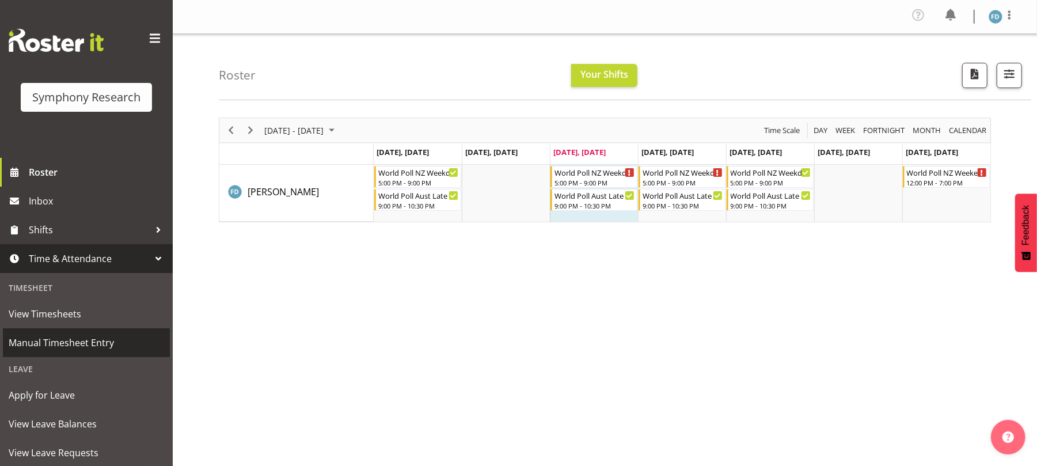
click at [97, 339] on span "Manual Timesheet Entry" at bounding box center [86, 342] width 155 height 17
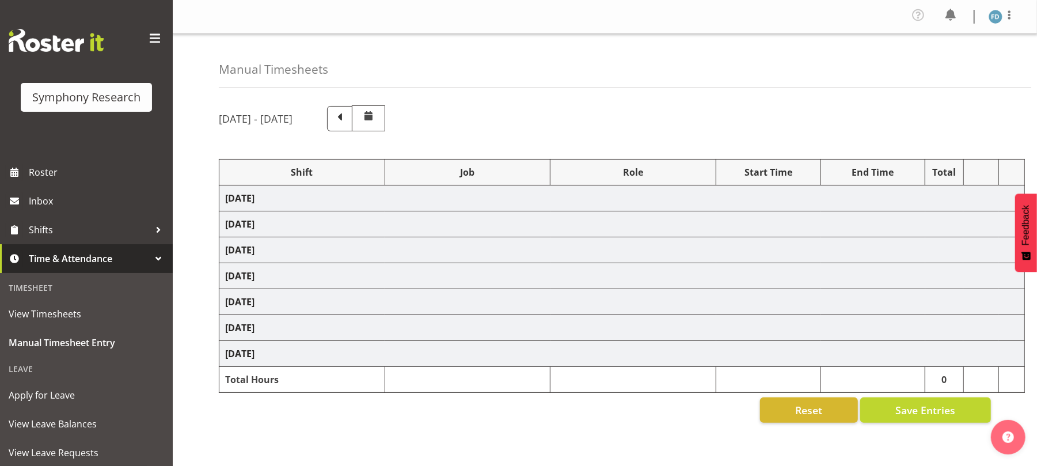
select select "56692"
select select "10499"
select select "47"
select select "41604"
select select "10527"
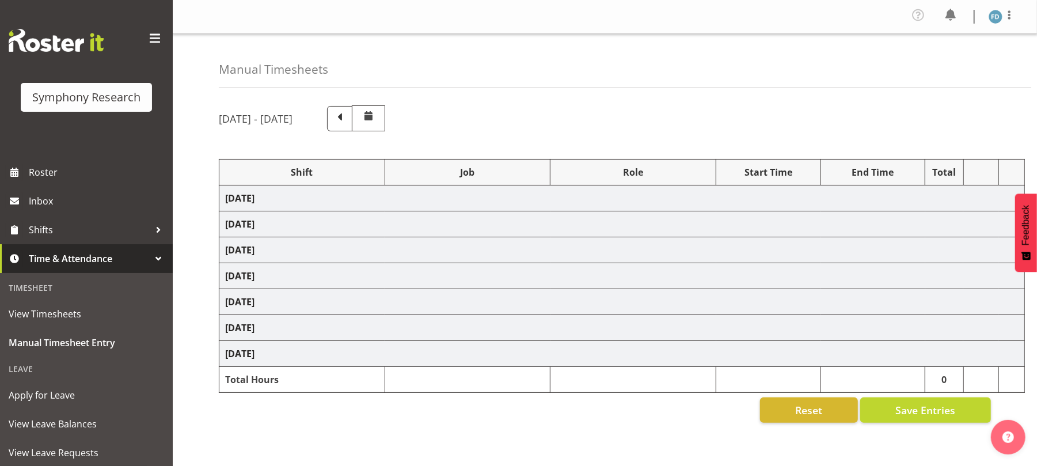
select select "47"
select select "56692"
select select "10499"
select select "47"
select select "56692"
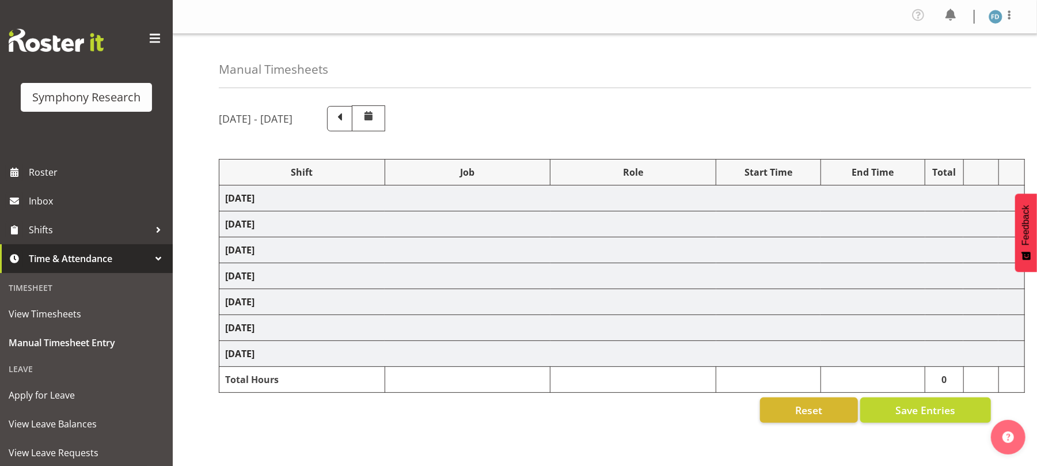
select select "10499"
select select "47"
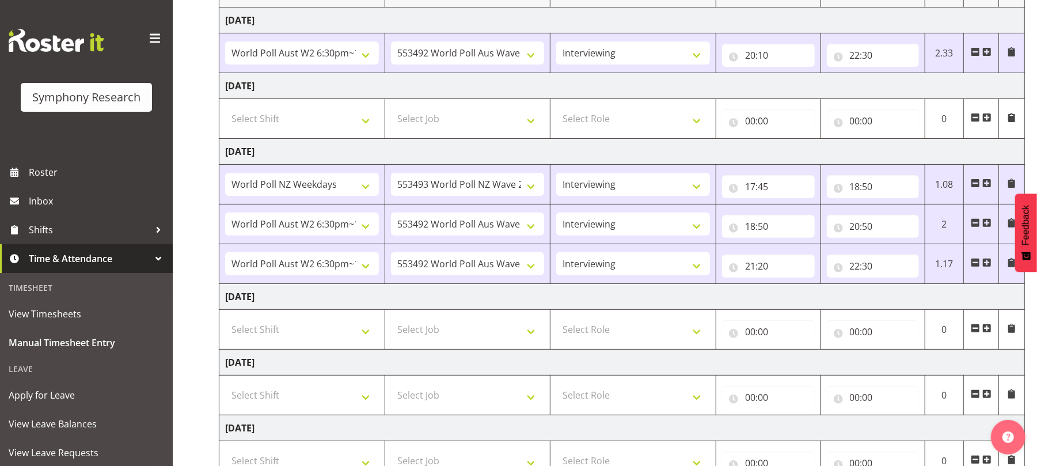
scroll to position [339, 0]
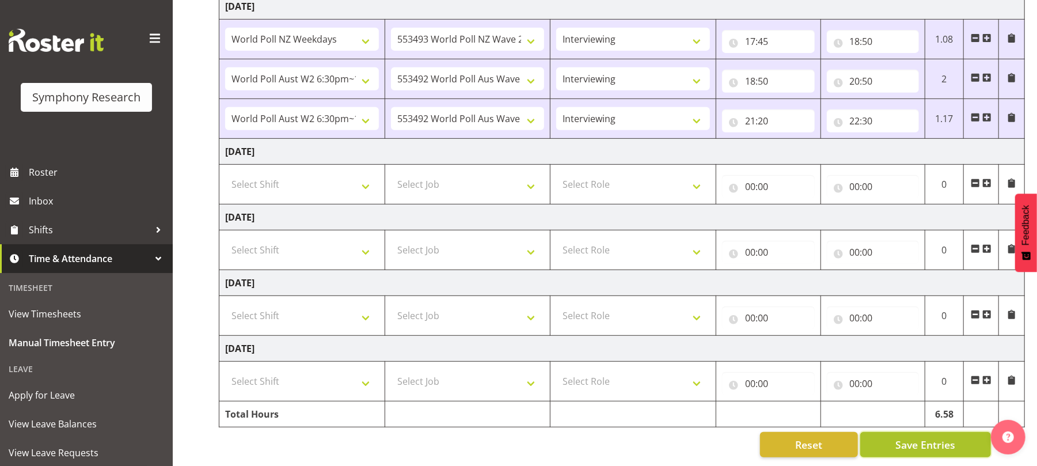
click at [917, 440] on span "Save Entries" at bounding box center [925, 444] width 60 height 15
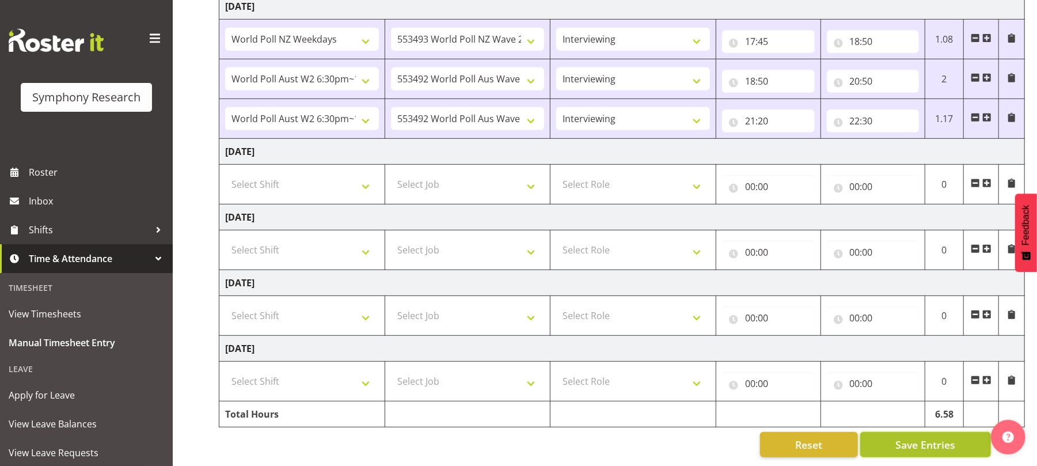
click at [917, 440] on span "Save Entries" at bounding box center [925, 444] width 60 height 15
click at [919, 437] on span "Save Entries" at bounding box center [925, 444] width 60 height 15
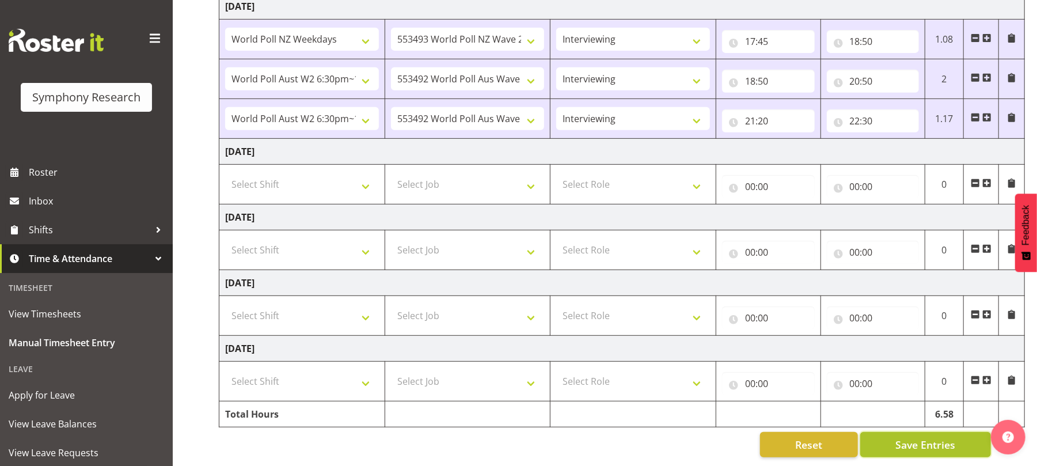
click at [919, 437] on span "Save Entries" at bounding box center [925, 444] width 60 height 15
click at [920, 437] on span "Save Entries" at bounding box center [925, 444] width 60 height 15
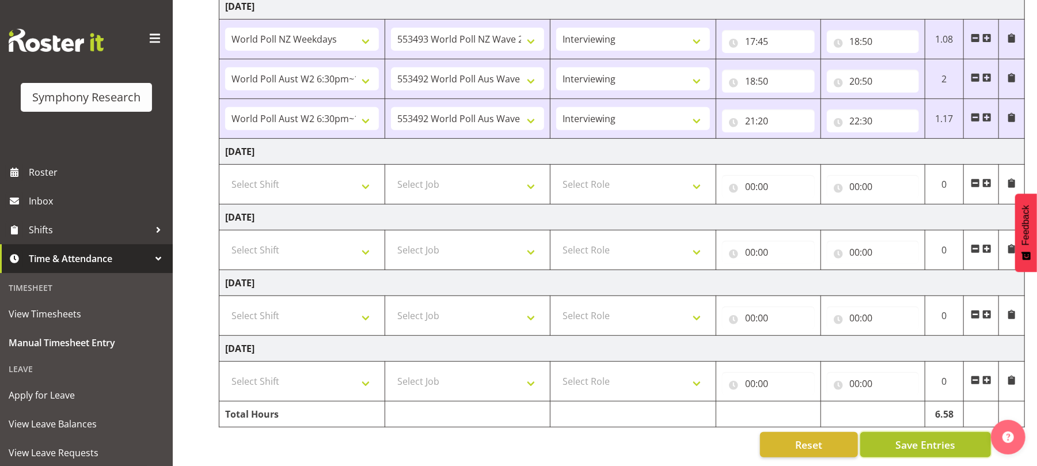
click at [920, 437] on span "Save Entries" at bounding box center [925, 444] width 60 height 15
click at [924, 439] on span "Save Entries" at bounding box center [925, 444] width 60 height 15
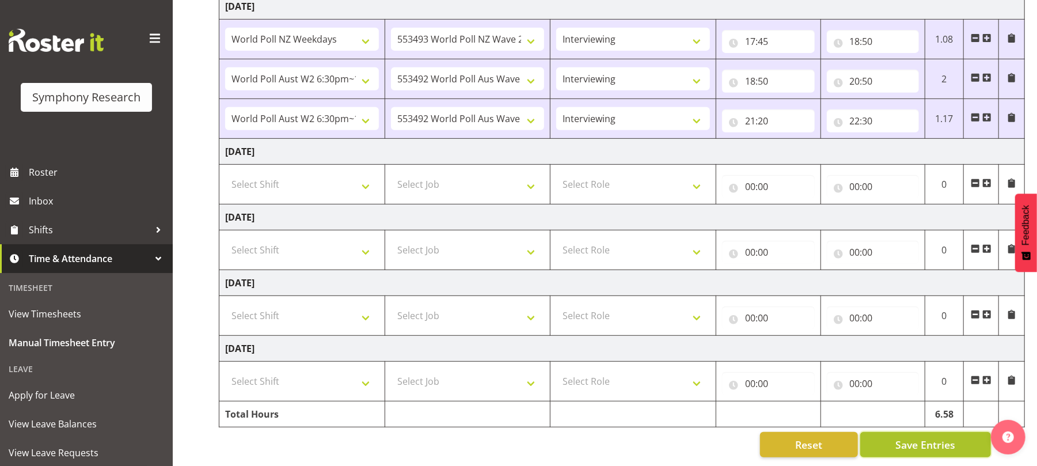
click at [924, 439] on span "Save Entries" at bounding box center [925, 444] width 60 height 15
click at [919, 437] on span "Save Entries" at bounding box center [925, 444] width 60 height 15
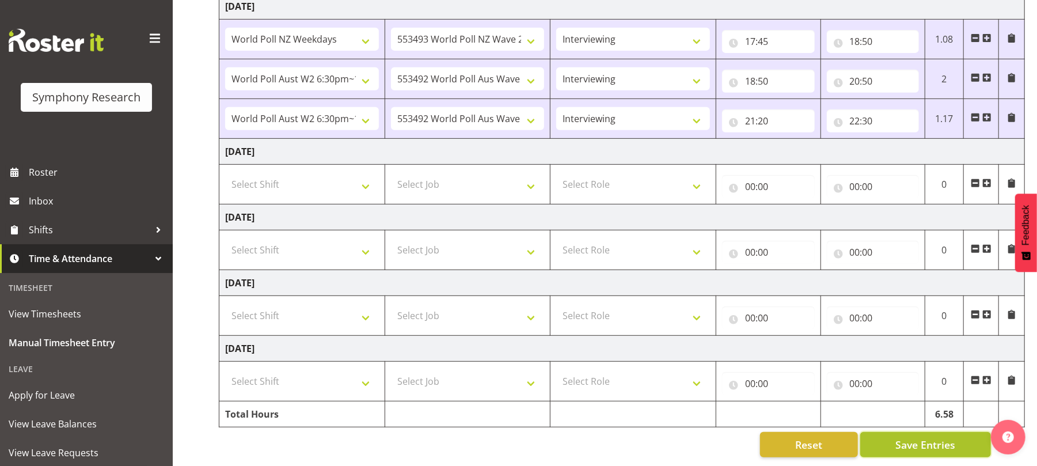
click at [919, 437] on span "Save Entries" at bounding box center [925, 444] width 60 height 15
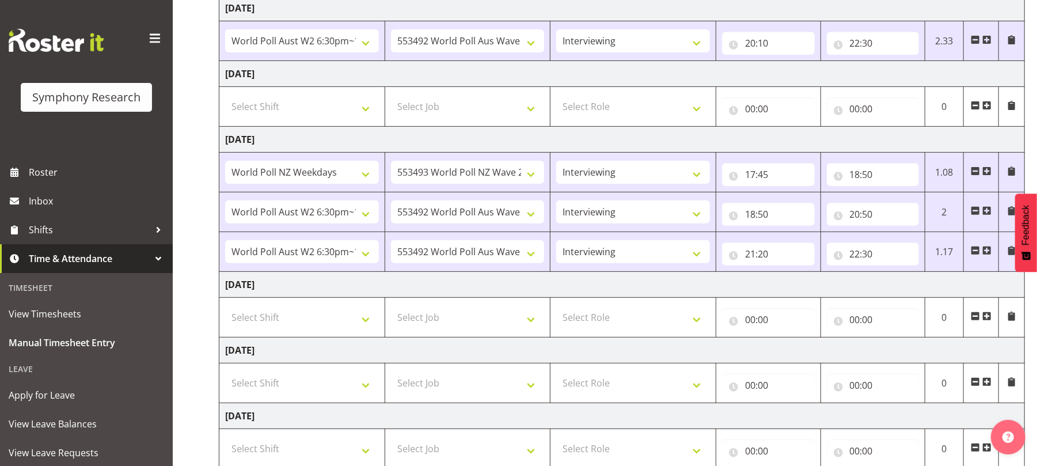
scroll to position [0, 0]
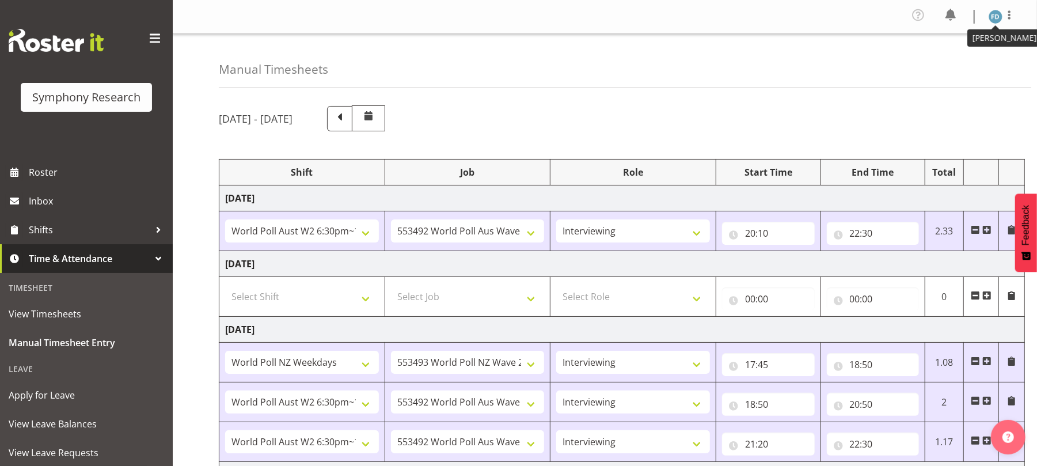
click at [993, 19] on img at bounding box center [996, 17] width 14 height 14
click at [932, 70] on link "Log Out" at bounding box center [961, 63] width 111 height 21
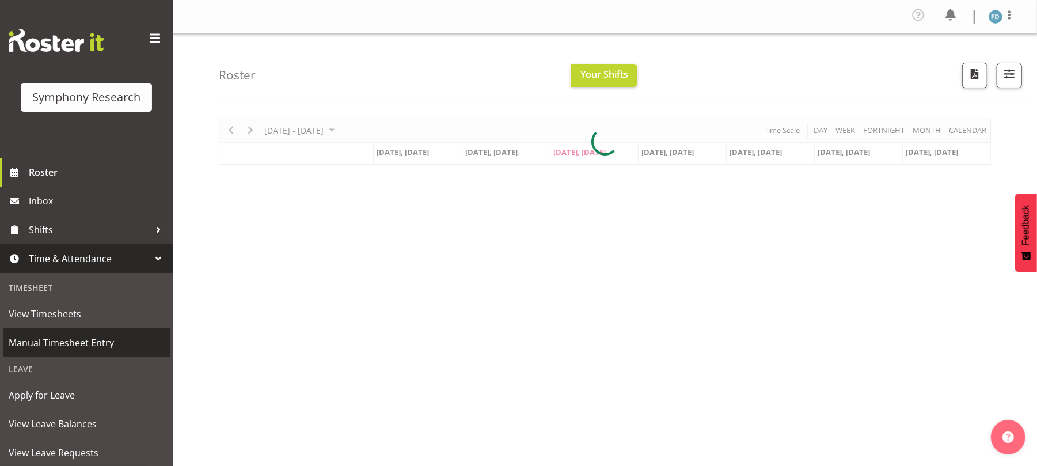
click at [93, 355] on link "Manual Timesheet Entry" at bounding box center [86, 342] width 167 height 29
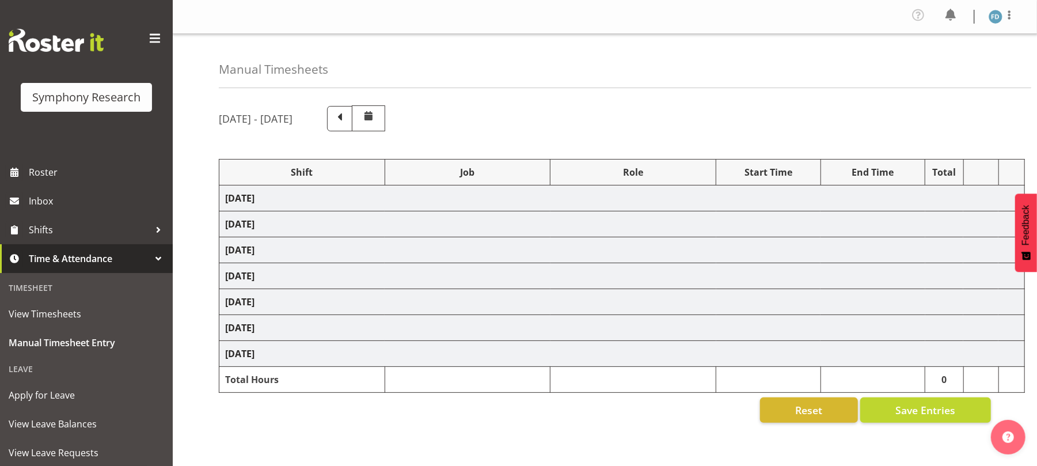
select select "56692"
select select "10499"
select select "47"
select select "41604"
select select "10527"
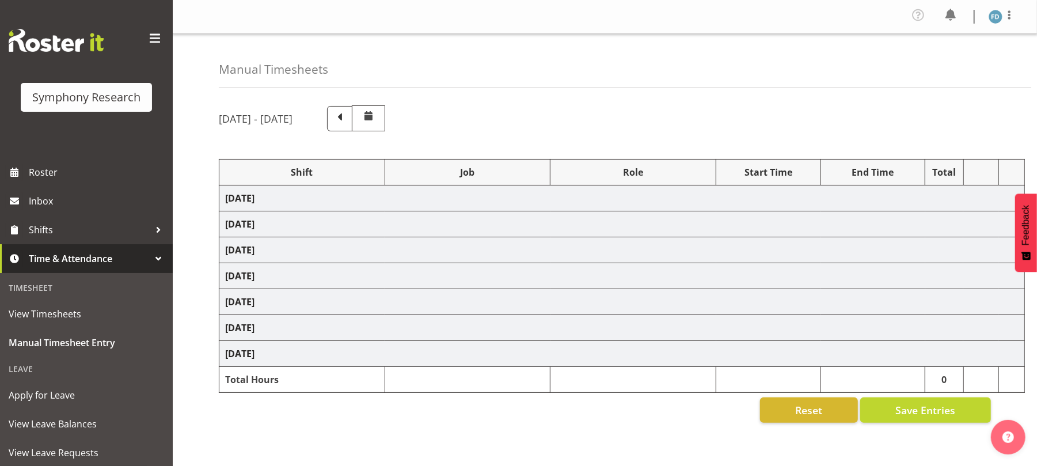
select select "47"
select select "56692"
select select "10499"
select select "47"
select select "56692"
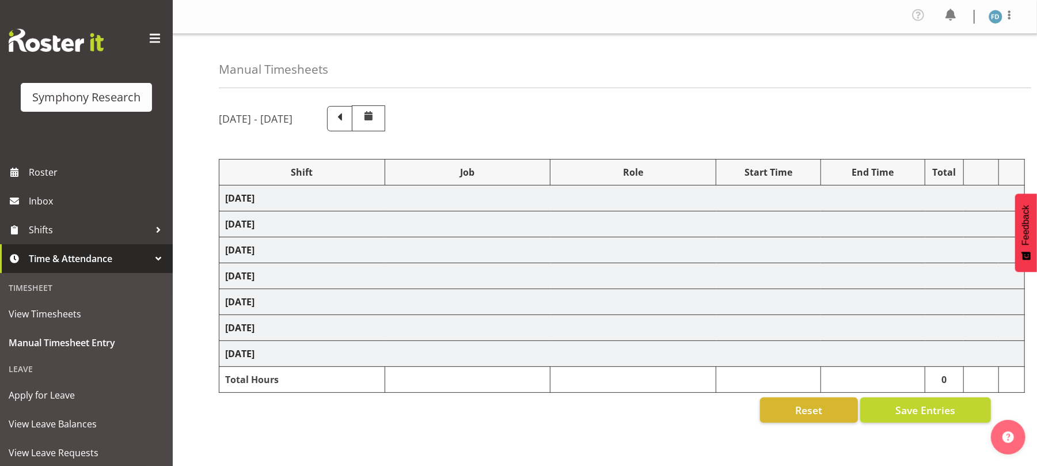
select select "10499"
select select "47"
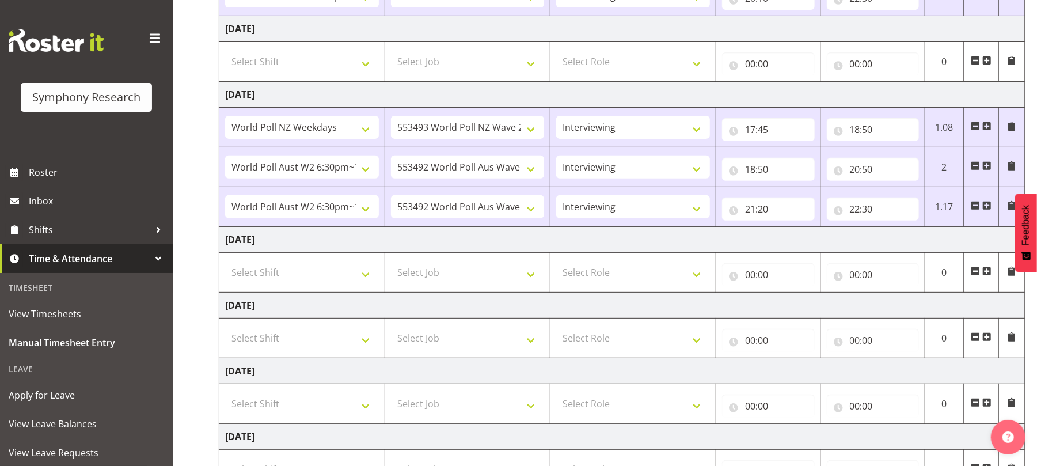
scroll to position [339, 0]
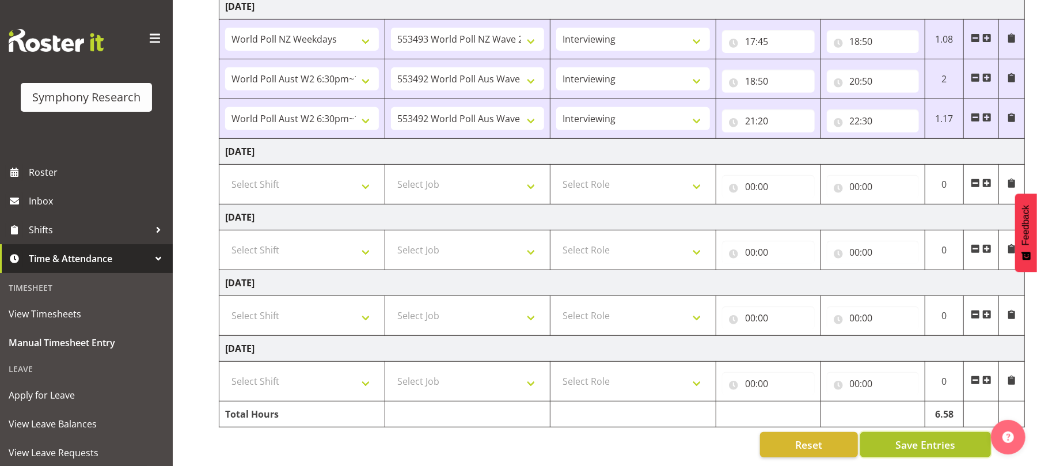
click at [927, 437] on span "Save Entries" at bounding box center [925, 444] width 60 height 15
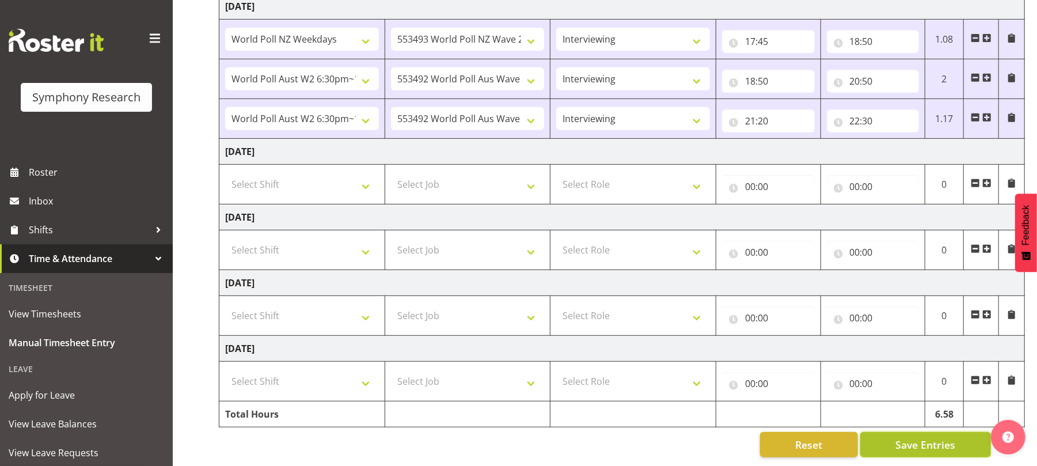
click at [927, 437] on span "Save Entries" at bounding box center [925, 444] width 60 height 15
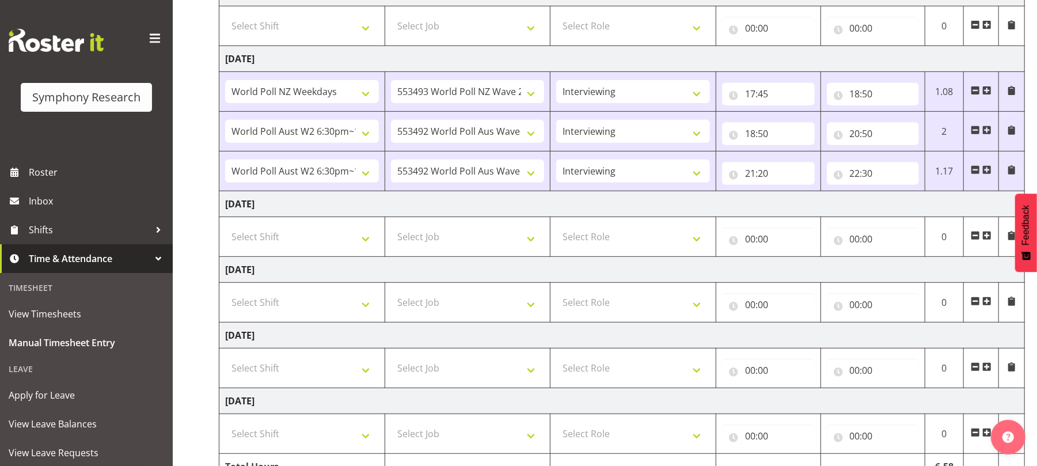
scroll to position [0, 0]
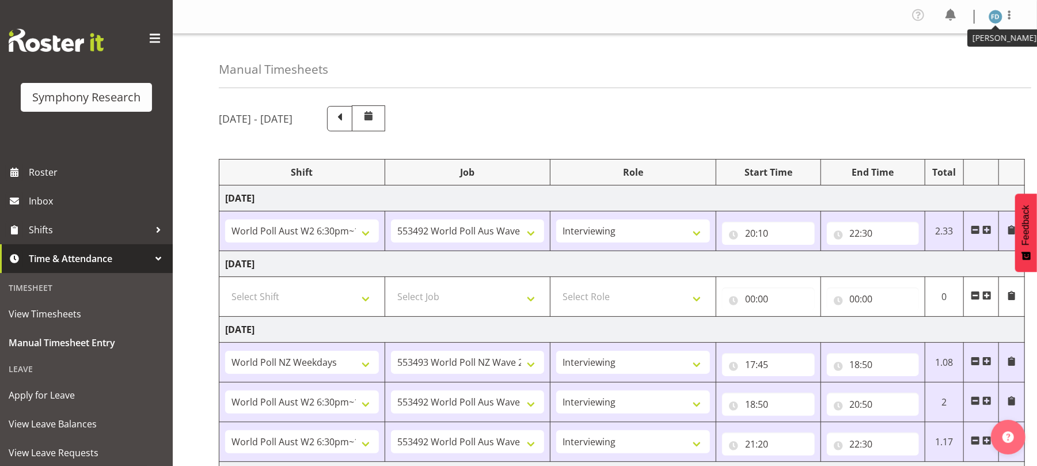
click at [995, 12] on img at bounding box center [996, 17] width 14 height 14
click at [949, 62] on link "Log Out" at bounding box center [961, 63] width 111 height 21
